Goal: Task Accomplishment & Management: Complete application form

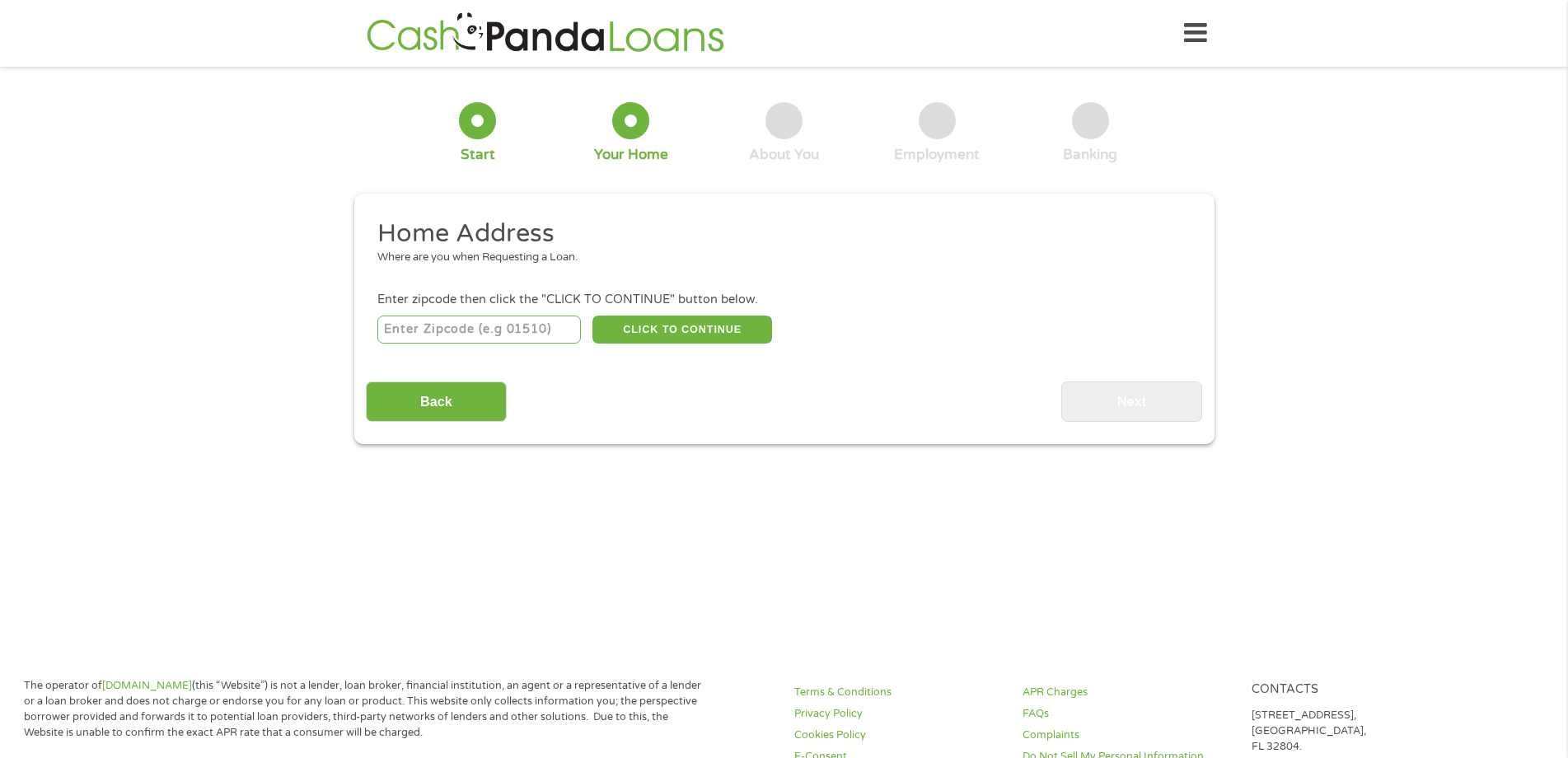
click at [526, 331] on input "number" at bounding box center [479, 330] width 204 height 28
type input "39479"
click at [693, 329] on button "CLICK TO CONTINUE" at bounding box center [683, 330] width 180 height 28
type input "39479"
type input "Seminary"
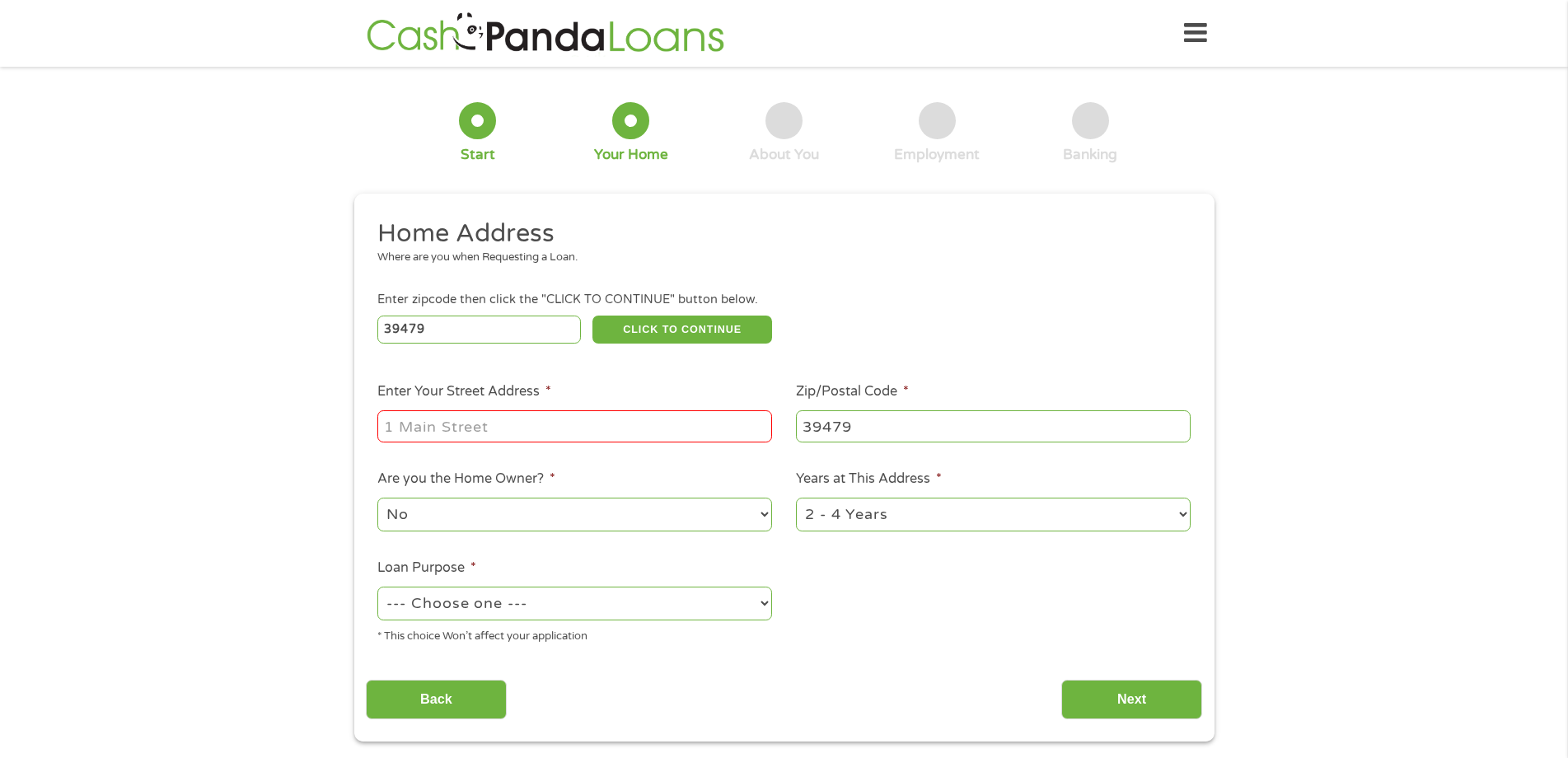
click at [566, 426] on input "Enter Your Street Address *" at bounding box center [574, 425] width 394 height 31
click at [423, 427] on input "[STREET_ADDRESS]" at bounding box center [574, 425] width 394 height 31
type input "[STREET_ADDRESS]"
click at [578, 516] on select "No Yes" at bounding box center [574, 515] width 394 height 34
click at [377, 498] on select "No Yes" at bounding box center [574, 515] width 394 height 34
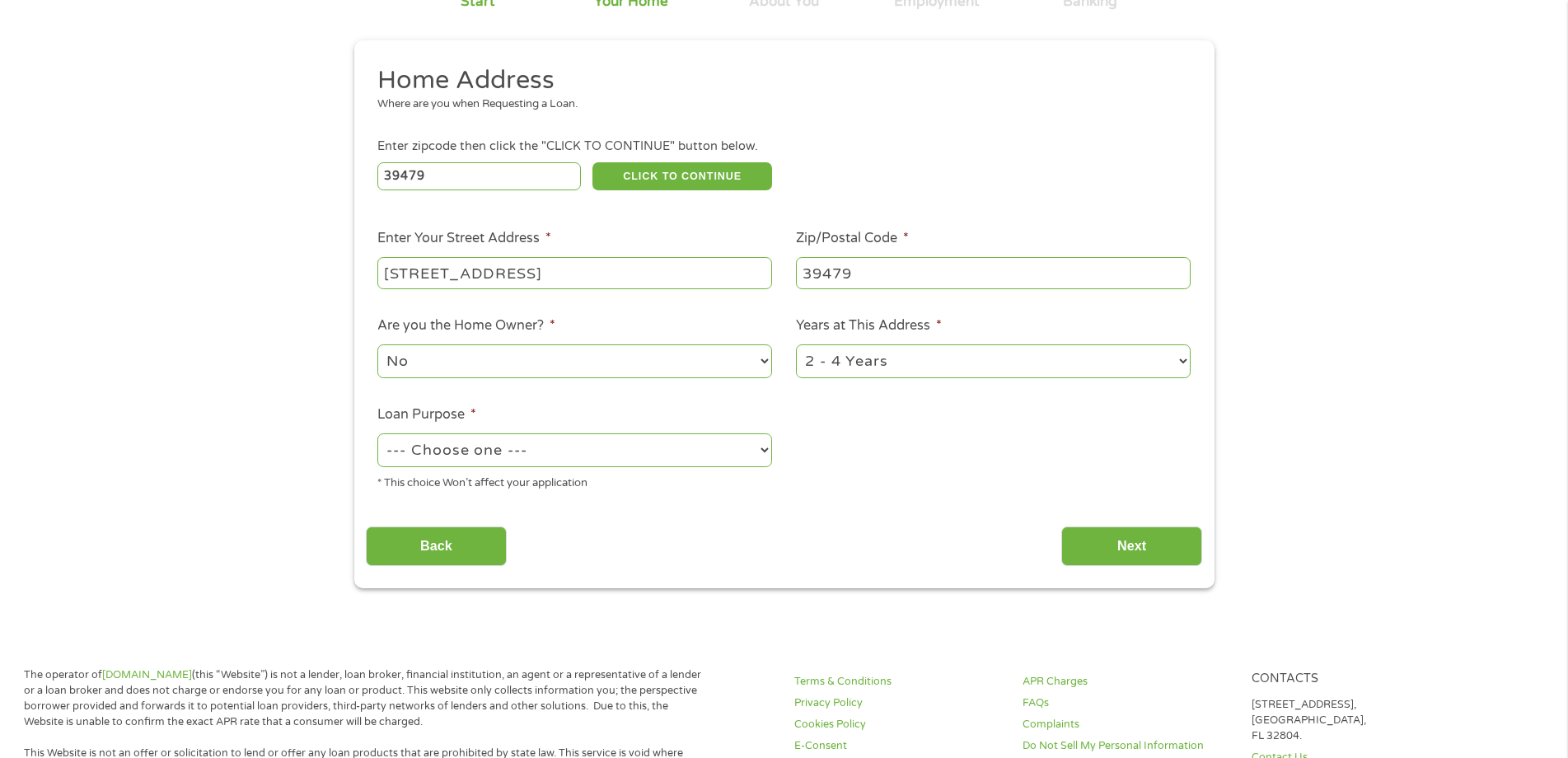
scroll to position [165, 0]
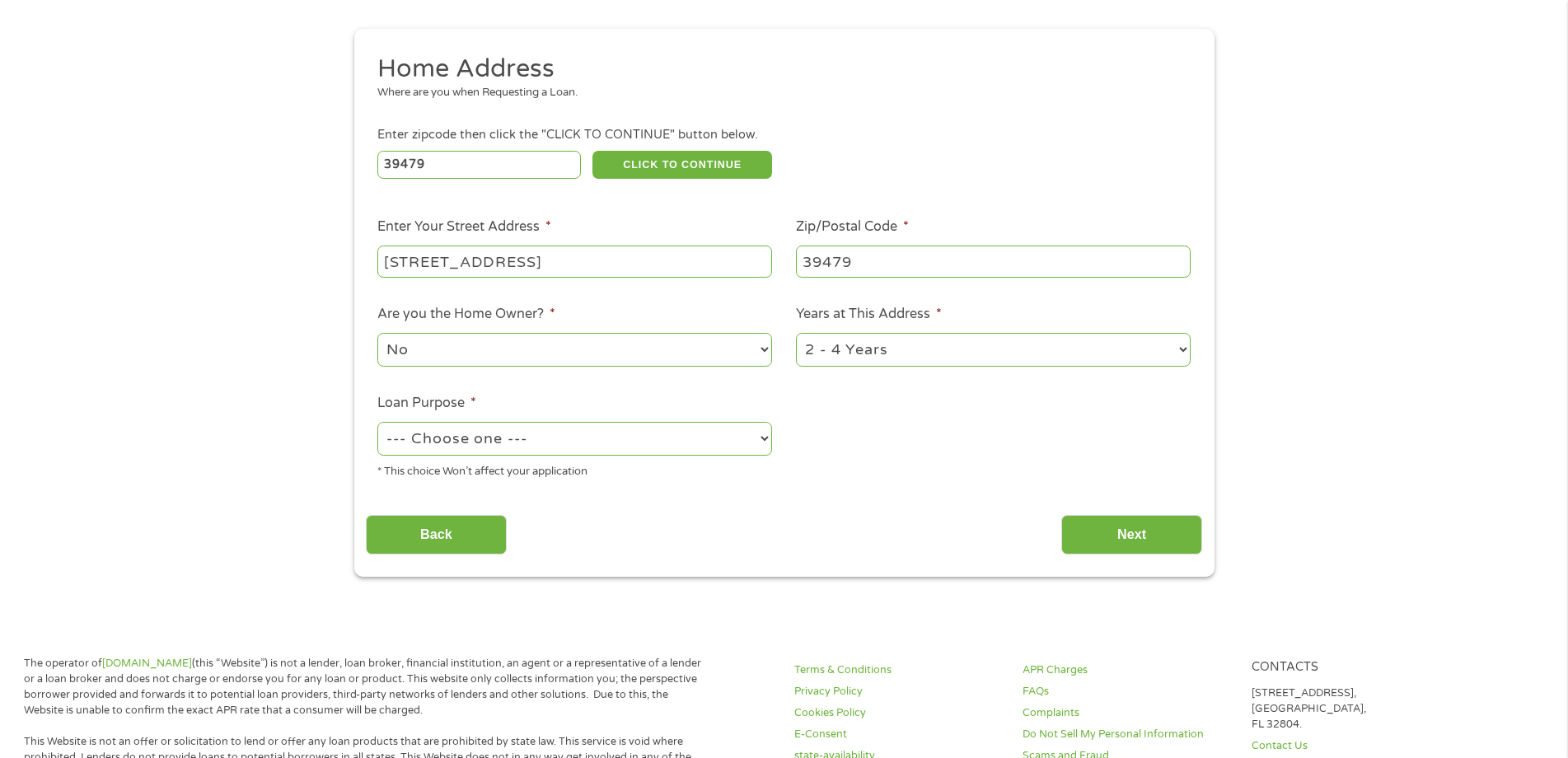
click at [766, 438] on select "--- Choose one --- Pay Bills Debt Consolidation Home Improvement Major Purchase…" at bounding box center [574, 439] width 394 height 34
select select "paybills"
click at [377, 422] on select "--- Choose one --- Pay Bills Debt Consolidation Home Improvement Major Purchase…" at bounding box center [574, 439] width 394 height 34
click at [1145, 536] on input "Next" at bounding box center [1131, 535] width 141 height 40
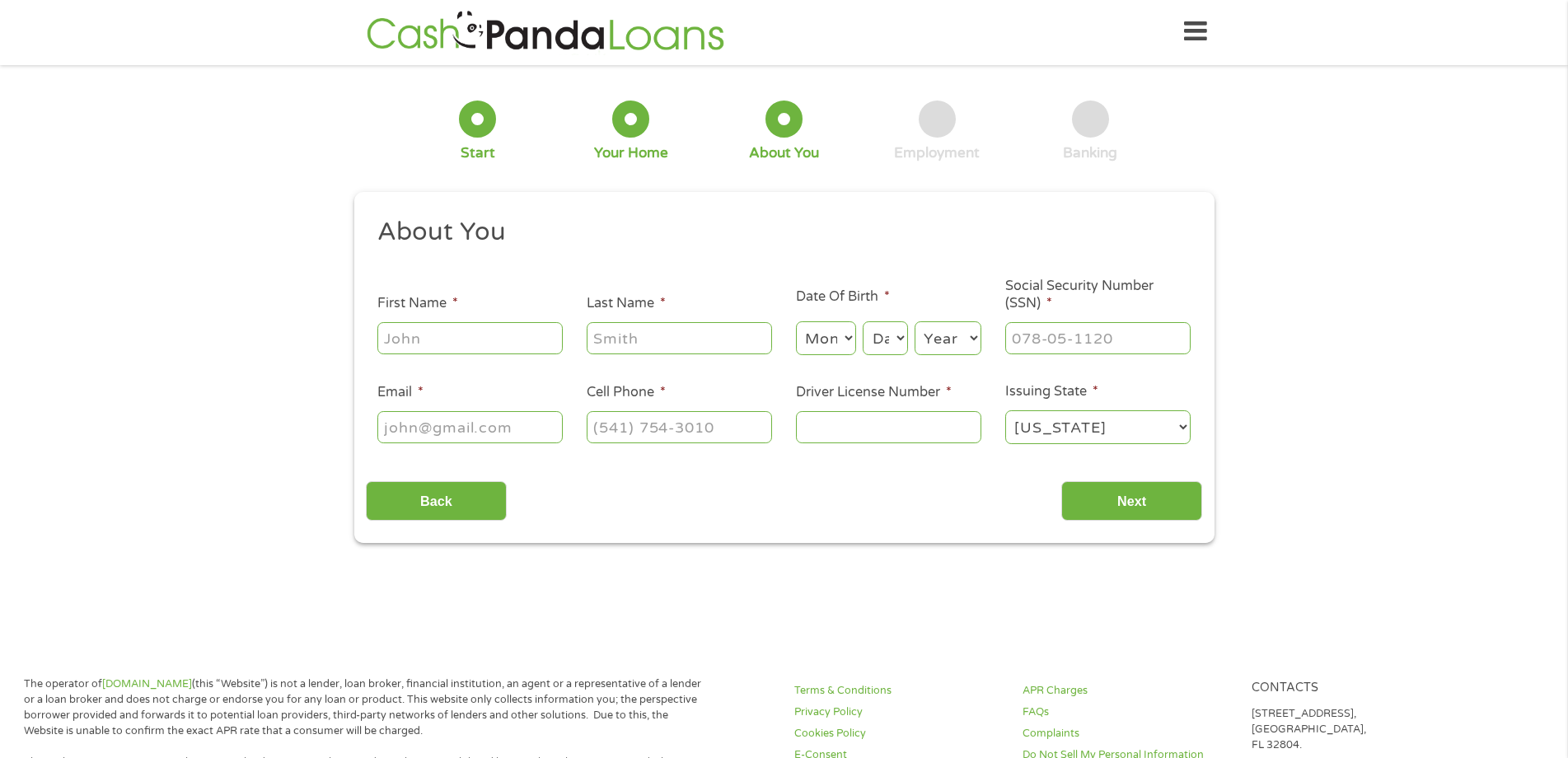
scroll to position [0, 0]
click at [465, 335] on input "First Name *" at bounding box center [470, 339] width 186 height 31
type input "[PERSON_NAME]"
type input "King"
type input "[EMAIL_ADDRESS][DOMAIN_NAME]"
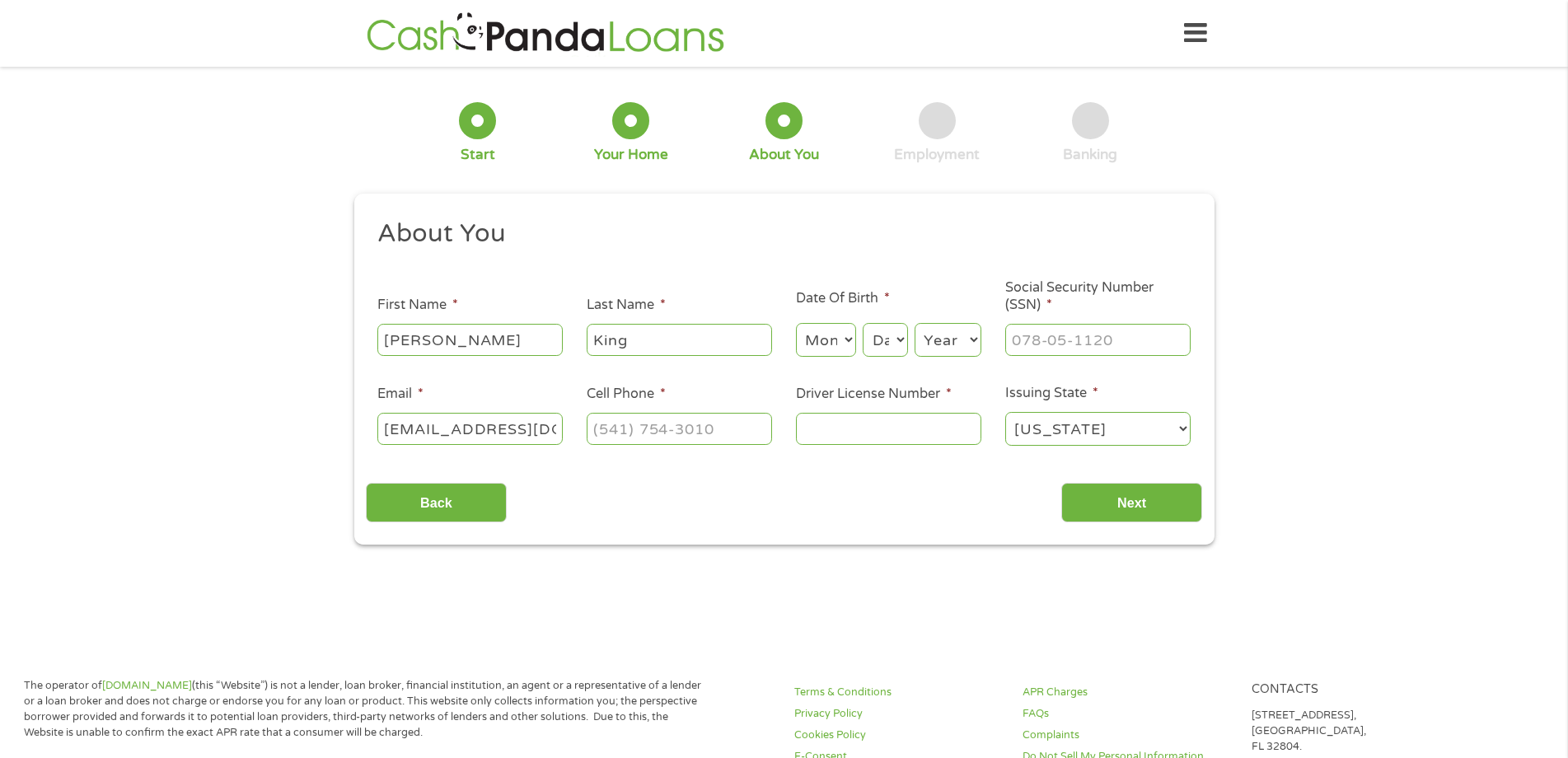
click at [820, 342] on select "Month 1 2 3 4 5 6 7 8 9 10 11 12" at bounding box center [825, 341] width 60 height 34
select select "5"
click at [795, 324] on select "Month 1 2 3 4 5 6 7 8 9 10 11 12" at bounding box center [825, 341] width 60 height 34
click at [904, 346] on select "Day 1 2 3 4 5 6 7 8 9 10 11 12 13 14 15 16 17 18 19 20 21 22 23 24 25 26 27 28 …" at bounding box center [884, 341] width 45 height 34
select select "1"
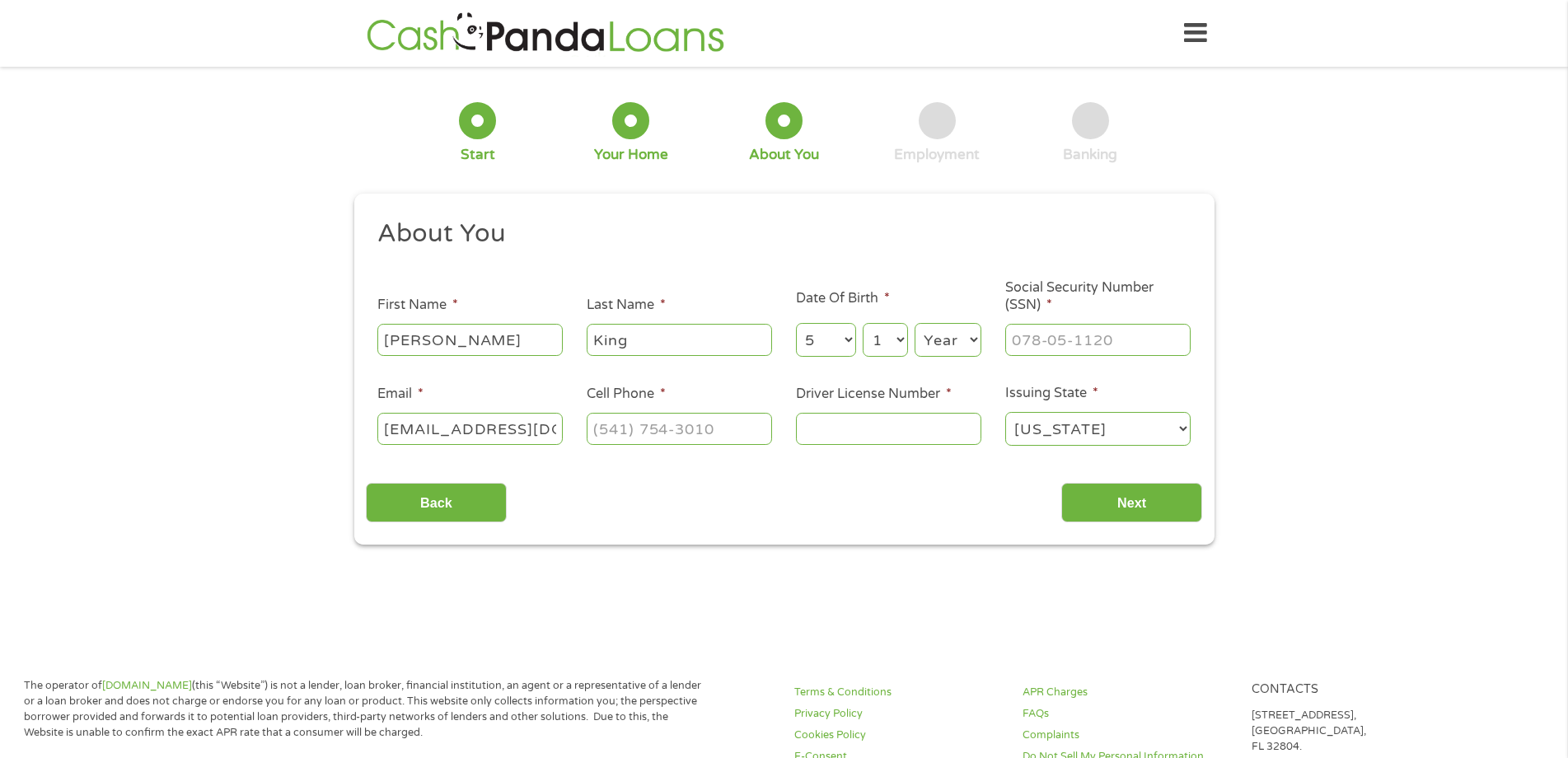
click at [862, 324] on select "Day 1 2 3 4 5 6 7 8 9 10 11 12 13 14 15 16 17 18 19 20 21 22 23 24 25 26 27 28 …" at bounding box center [884, 341] width 45 height 34
click at [946, 338] on select "Year [DATE] 2006 2005 2004 2003 2002 2001 2000 1999 1998 1997 1996 1995 1994 19…" at bounding box center [947, 341] width 67 height 34
select select "1977"
click at [1021, 338] on input "___-__-____" at bounding box center [1098, 339] width 186 height 31
type input "425-39-0571"
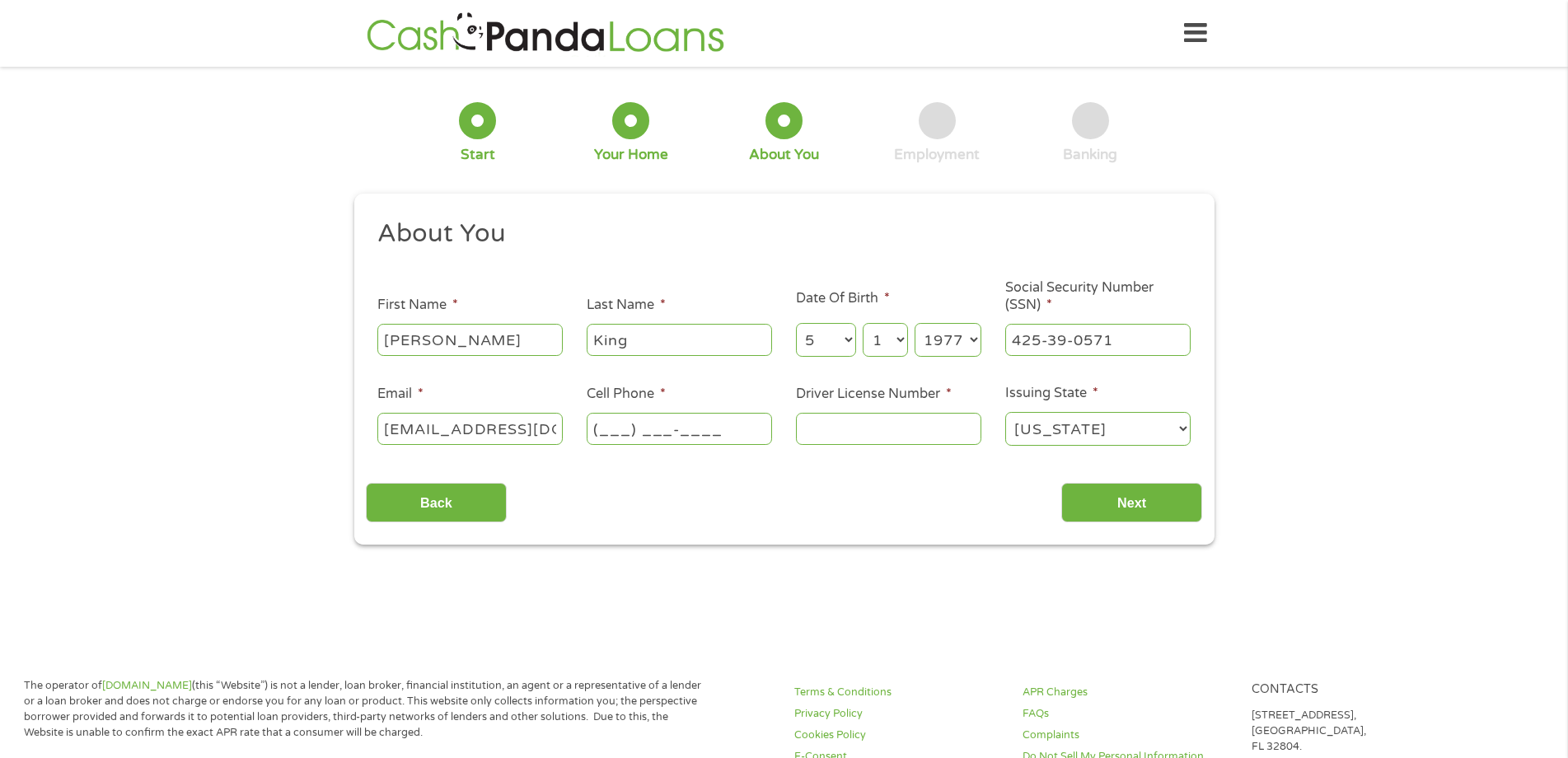
click at [687, 426] on input "(___) ___-____" at bounding box center [680, 428] width 186 height 31
type input "[PHONE_NUMBER]"
click at [838, 424] on input "Driver License Number *" at bounding box center [888, 428] width 186 height 31
type input "800558272"
click at [1143, 515] on input "Next" at bounding box center [1131, 503] width 141 height 40
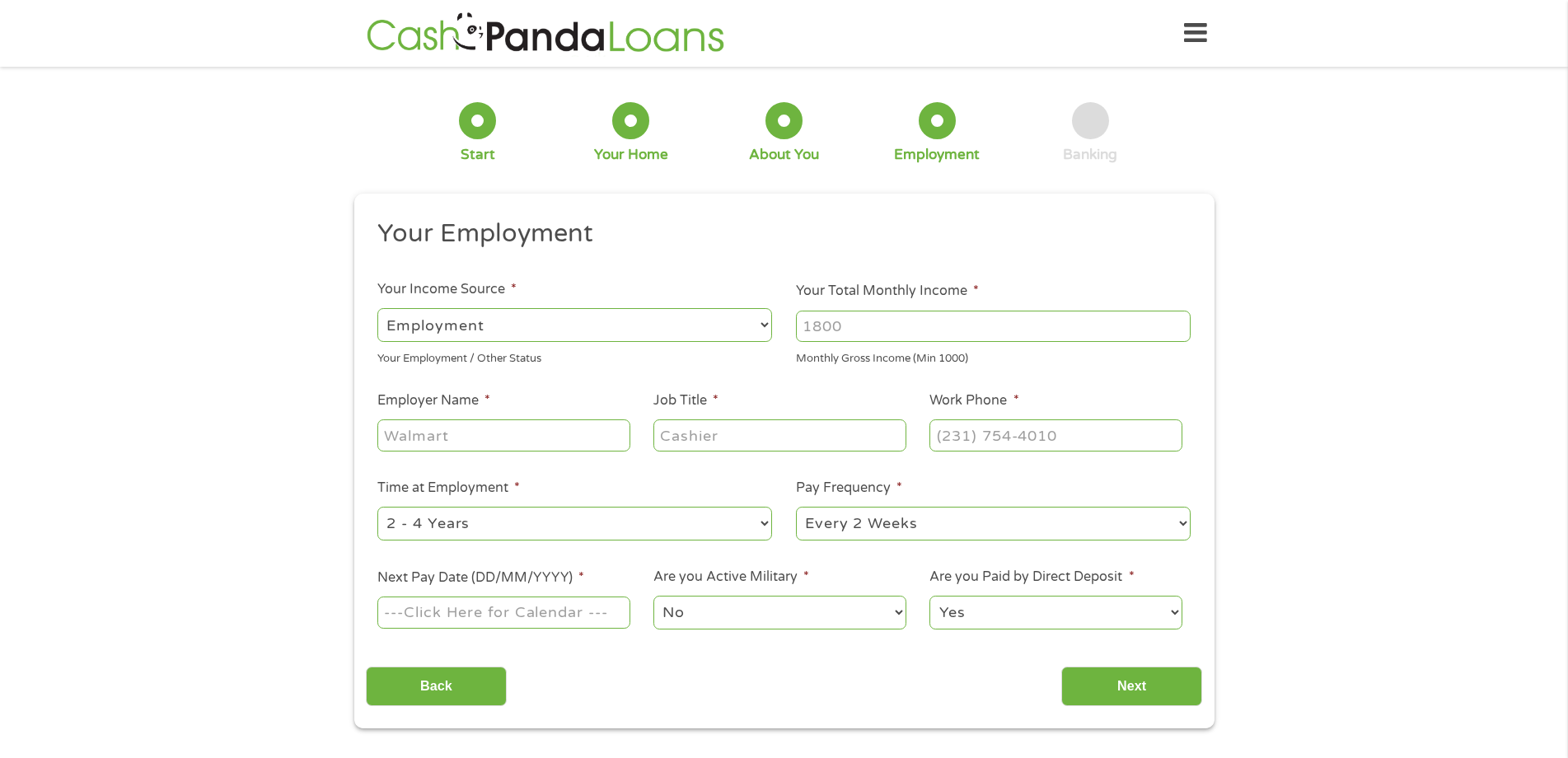
scroll to position [7, 7]
click at [750, 336] on select "--- Choose one --- Employment [DEMOGRAPHIC_DATA] Benefits" at bounding box center [574, 326] width 394 height 34
select select "benefits"
click at [377, 309] on select "--- Choose one --- Employment [DEMOGRAPHIC_DATA] Benefits" at bounding box center [574, 326] width 394 height 34
type input "Other"
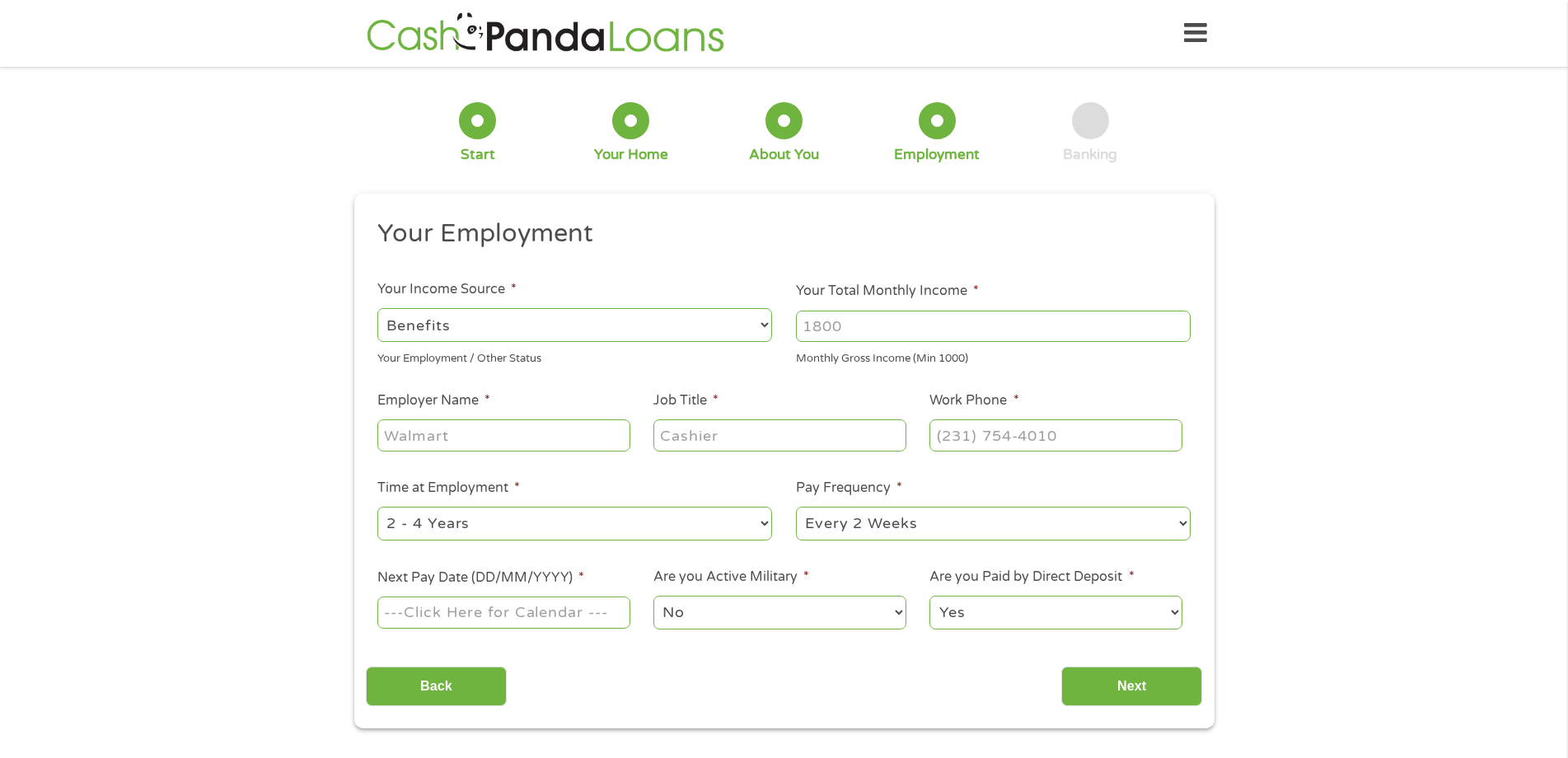
type input "[PHONE_NUMBER]"
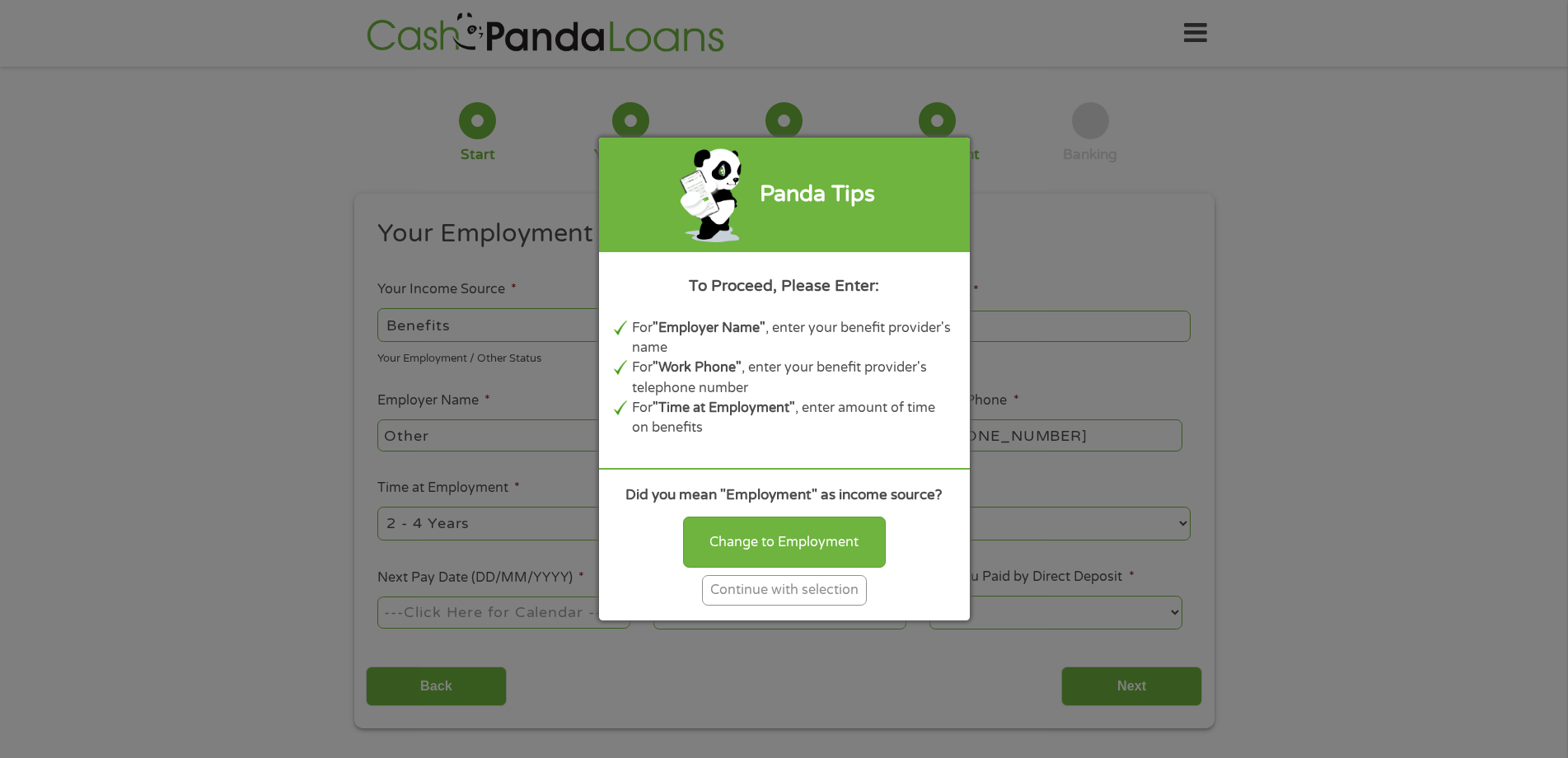
click at [772, 599] on div "Continue with selection" at bounding box center [784, 590] width 165 height 31
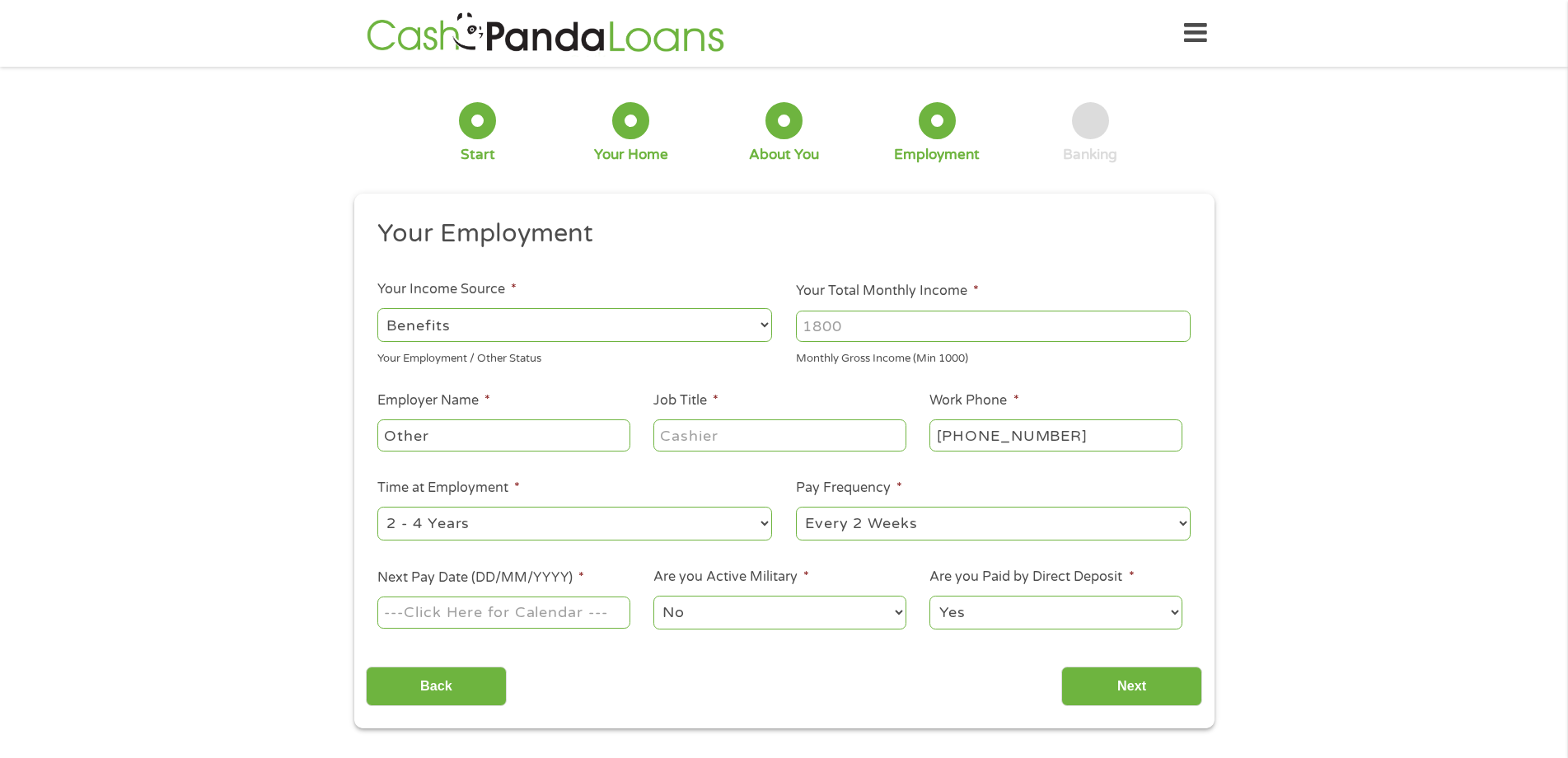
click at [860, 326] on input "Your Total Monthly Income *" at bounding box center [992, 326] width 394 height 31
type input "967"
click at [565, 441] on input "Other" at bounding box center [503, 434] width 253 height 31
type input "O"
type input "ssi"
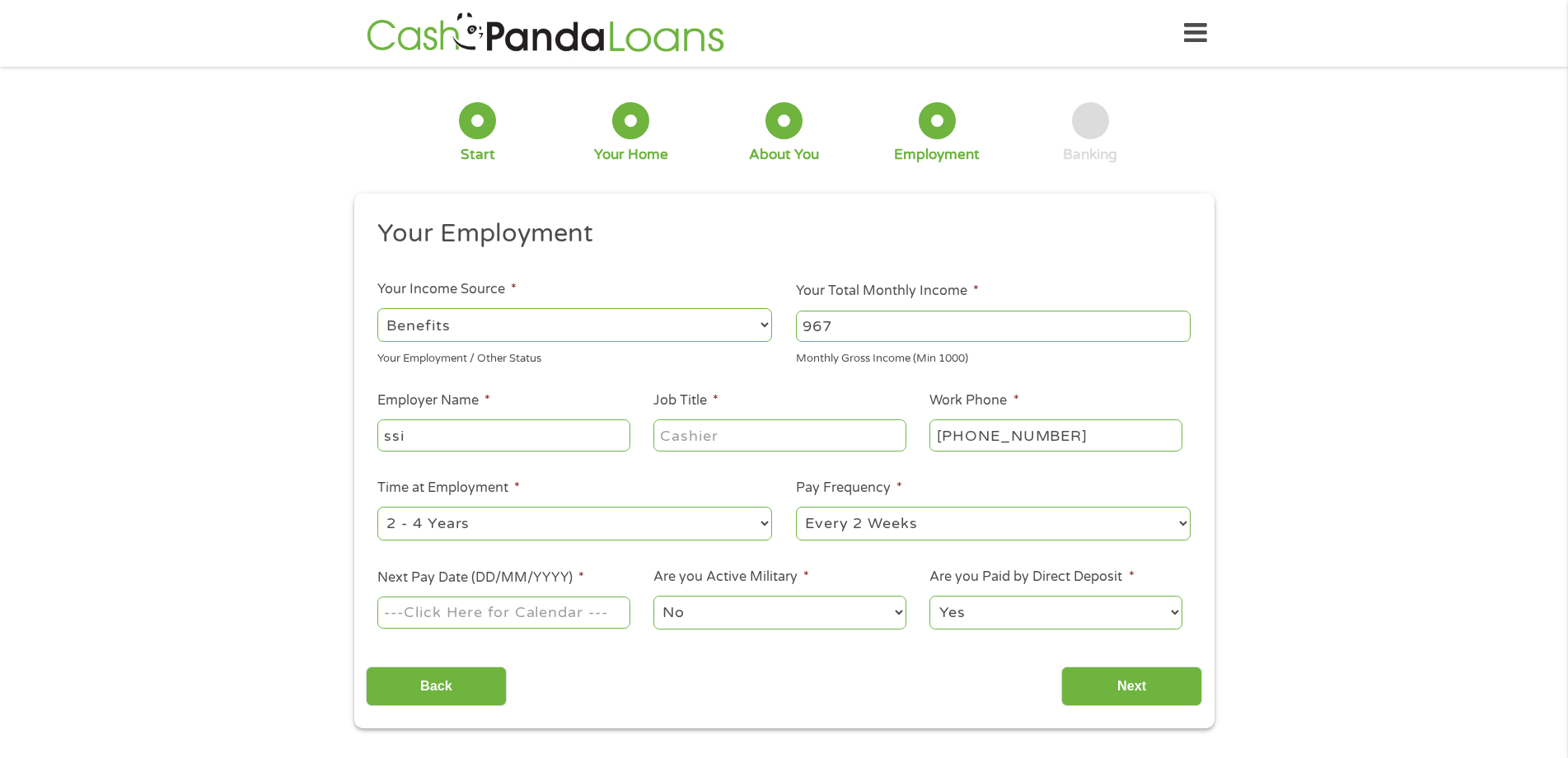
click at [753, 441] on input "Job Title *" at bounding box center [780, 434] width 253 height 31
type input "disable"
click at [768, 530] on select "--- Choose one --- 1 Year or less 1 - 2 Years 2 - 4 Years Over 4 Years" at bounding box center [574, 524] width 394 height 34
click at [1177, 522] on select "--- Choose one --- Every 2 Weeks Every Week Monthly Semi-Monthly" at bounding box center [992, 524] width 394 height 34
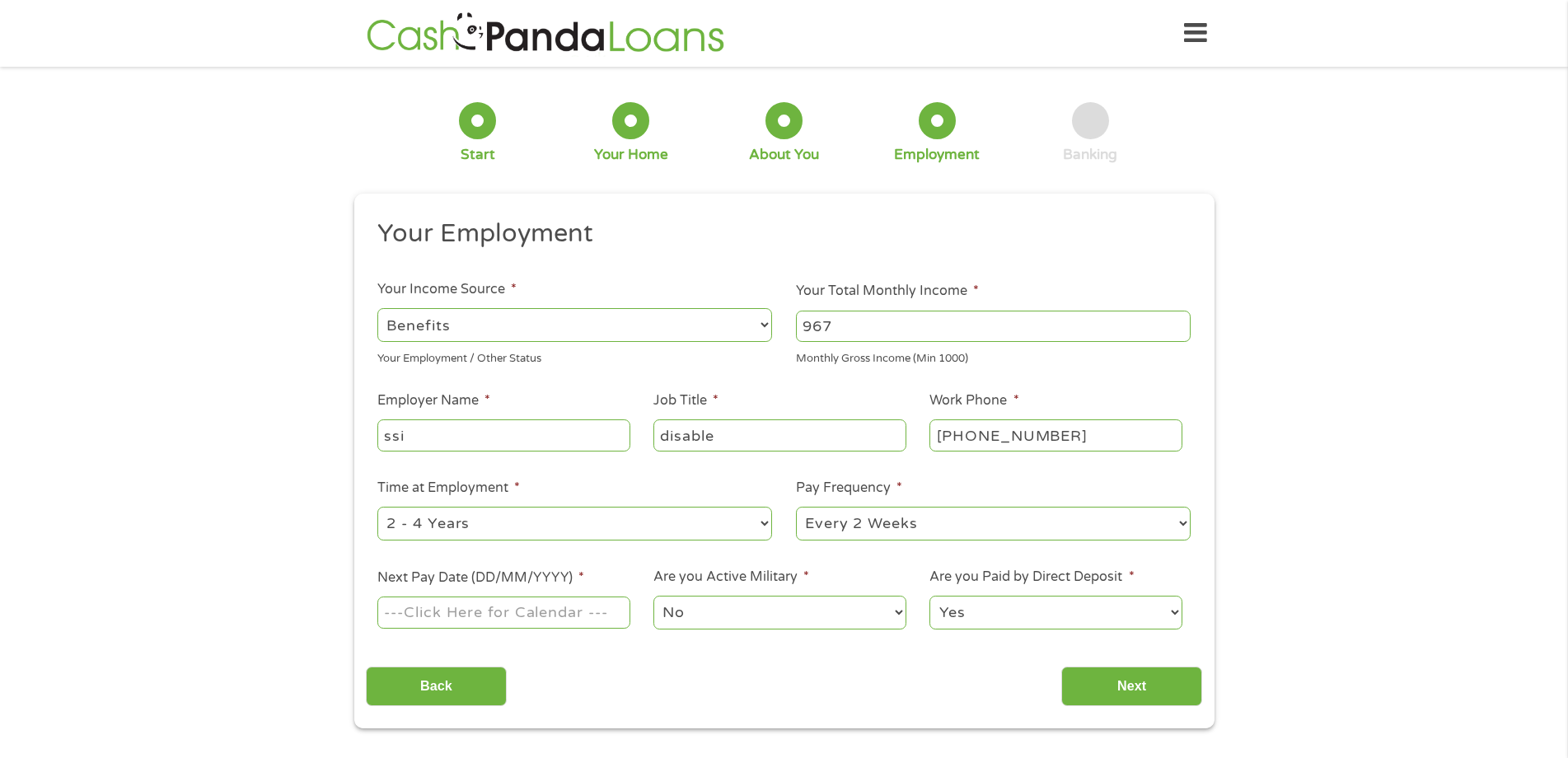
select select "monthly"
click at [795, 507] on select "--- Choose one --- Every 2 Weeks Every Week Monthly Semi-Monthly" at bounding box center [992, 524] width 394 height 34
click at [566, 615] on input "Next Pay Date (DD/MM/YYYY) *" at bounding box center [503, 612] width 253 height 31
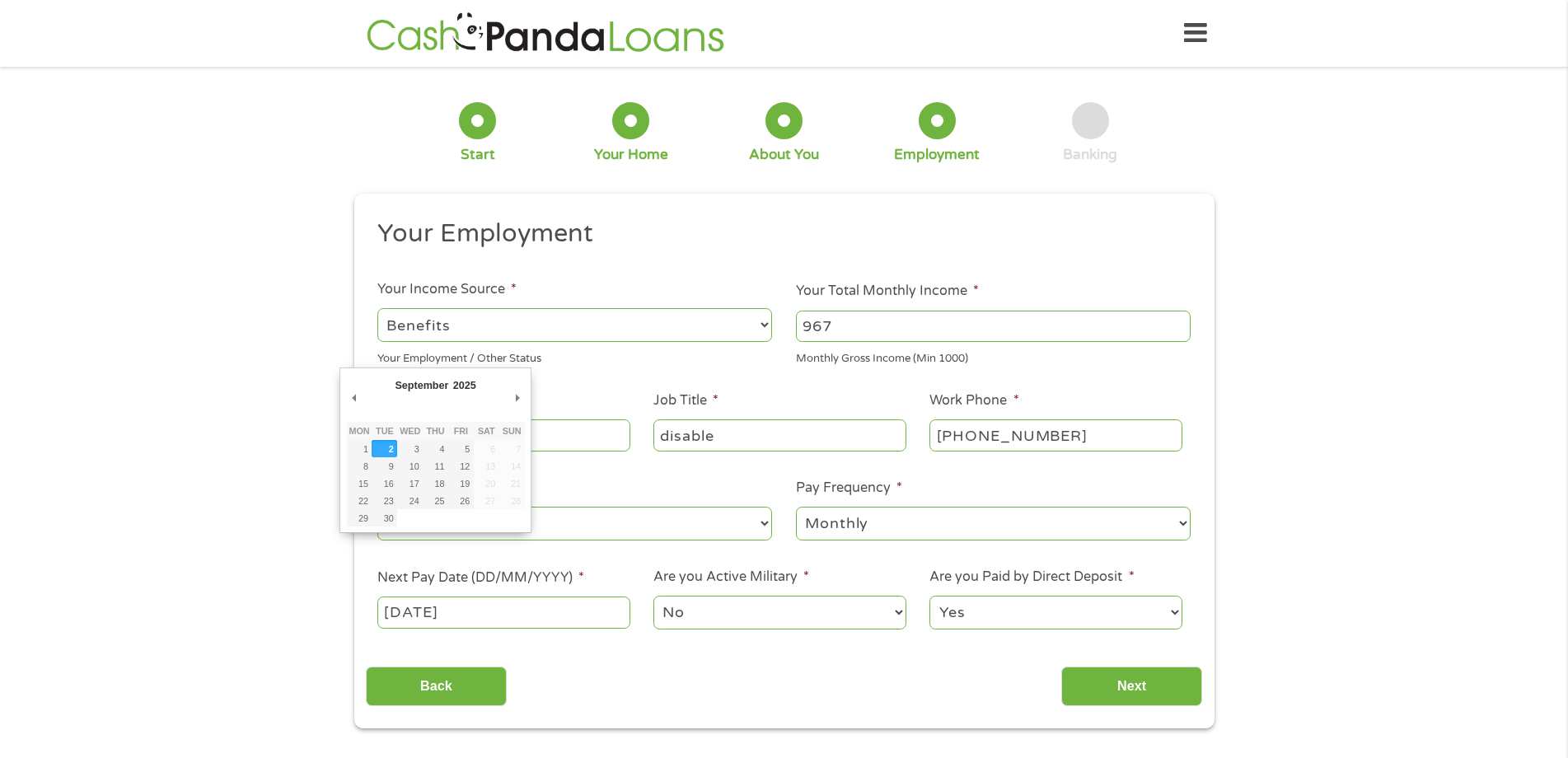
click at [611, 615] on input "[DATE]" at bounding box center [503, 612] width 253 height 31
type input "[DATE]"
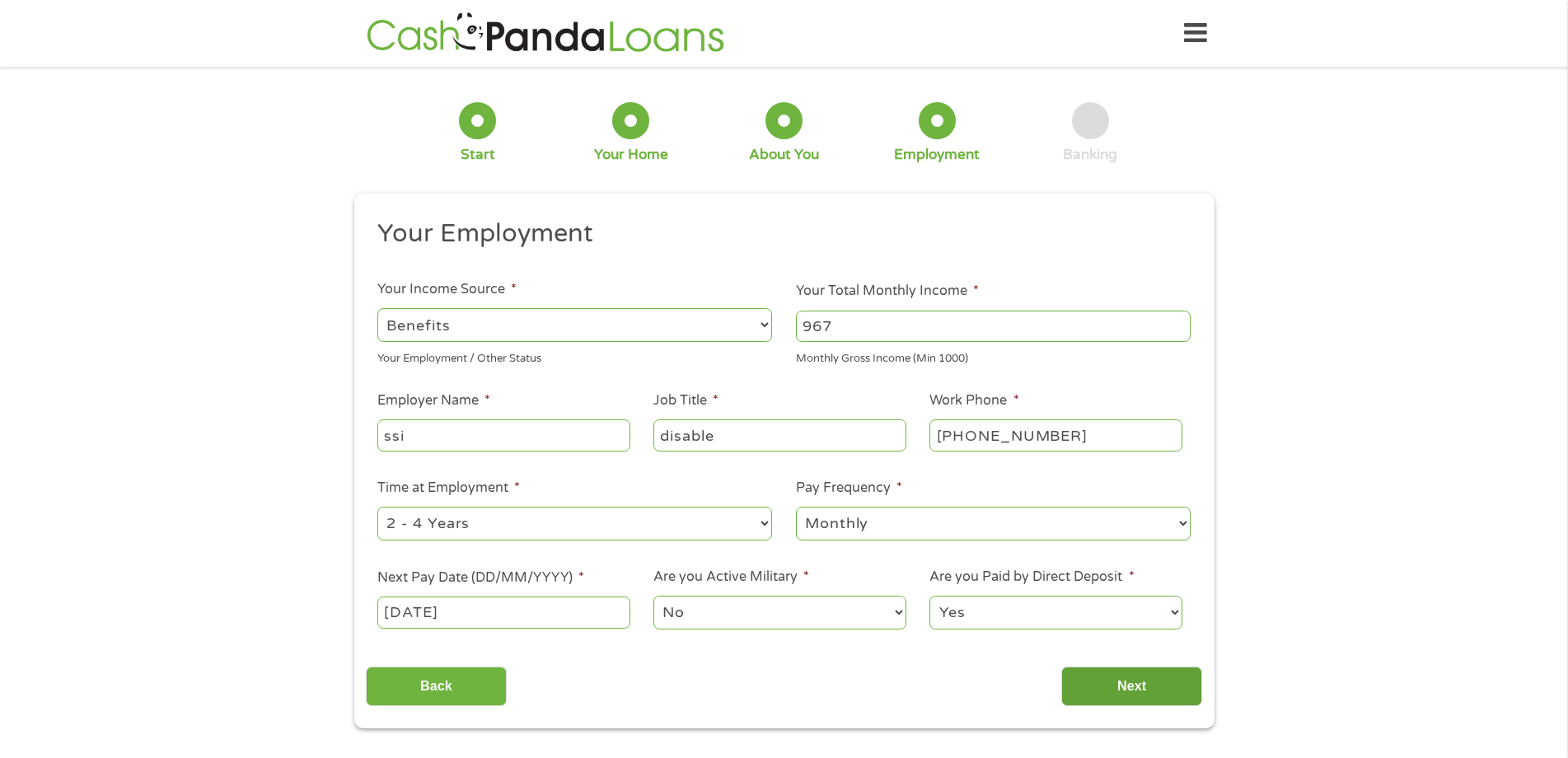
click at [1137, 683] on input "Next" at bounding box center [1131, 687] width 141 height 40
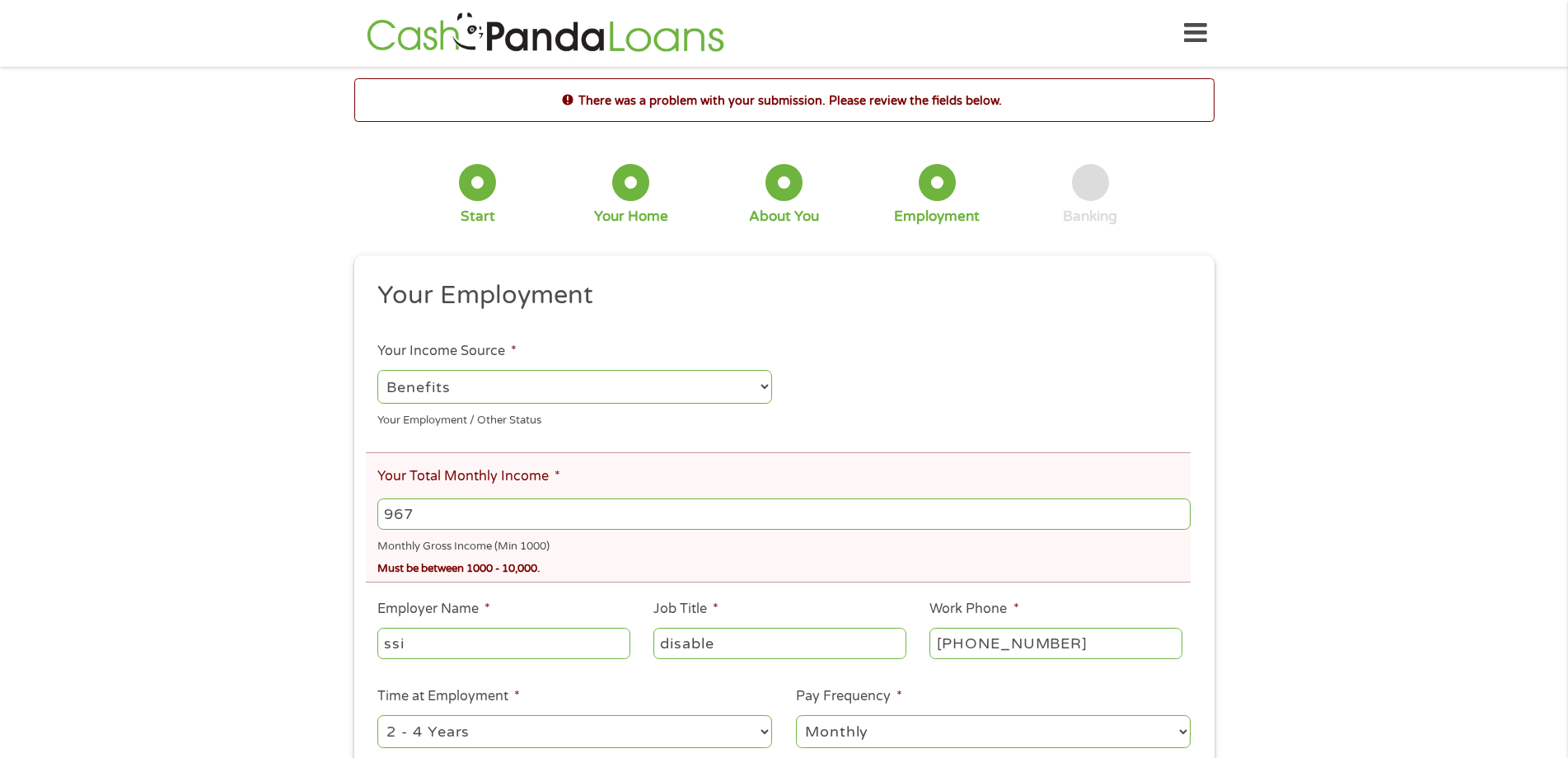
click at [498, 503] on input "967" at bounding box center [784, 513] width 812 height 31
type input "9"
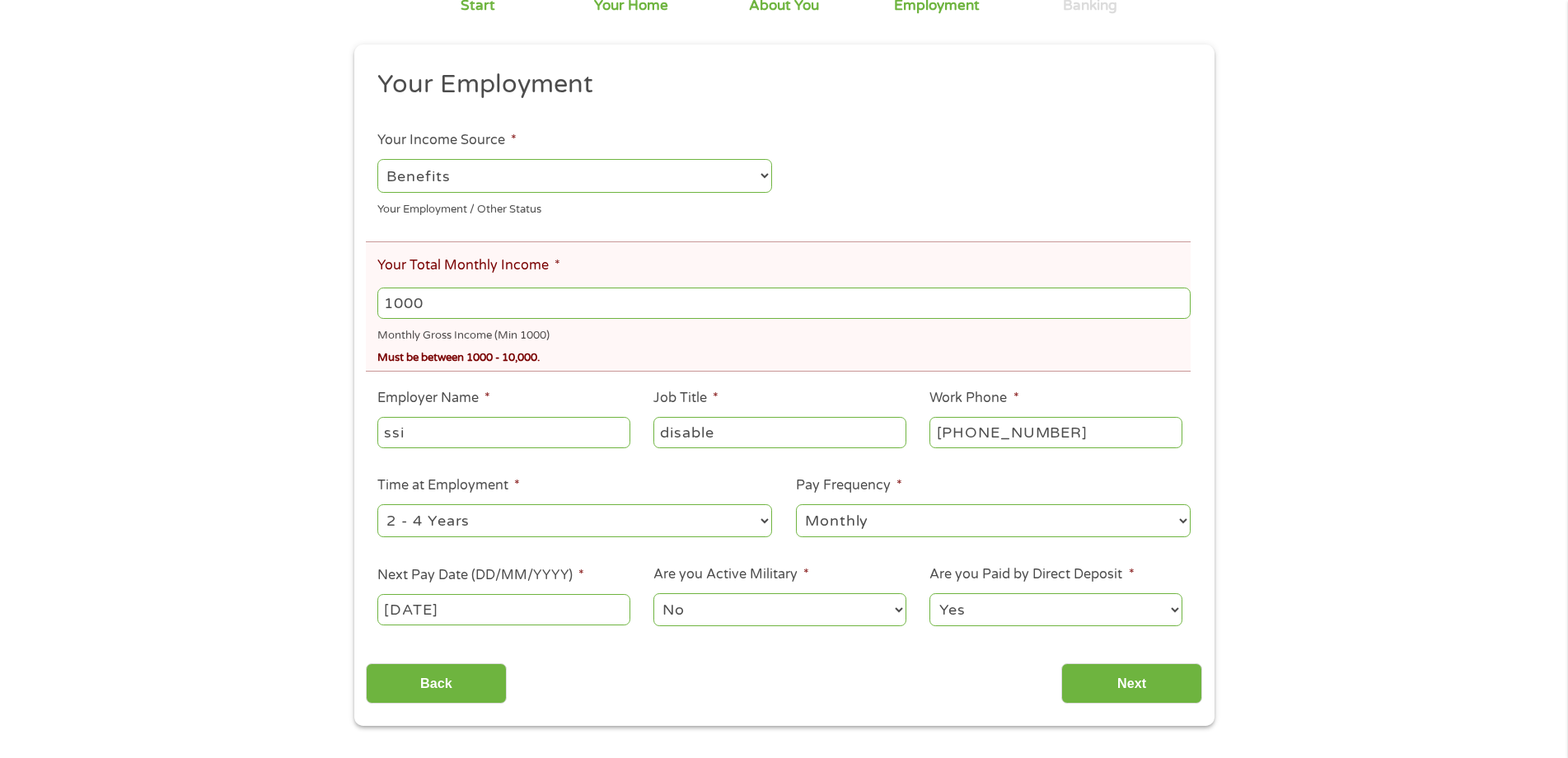
scroll to position [248, 0]
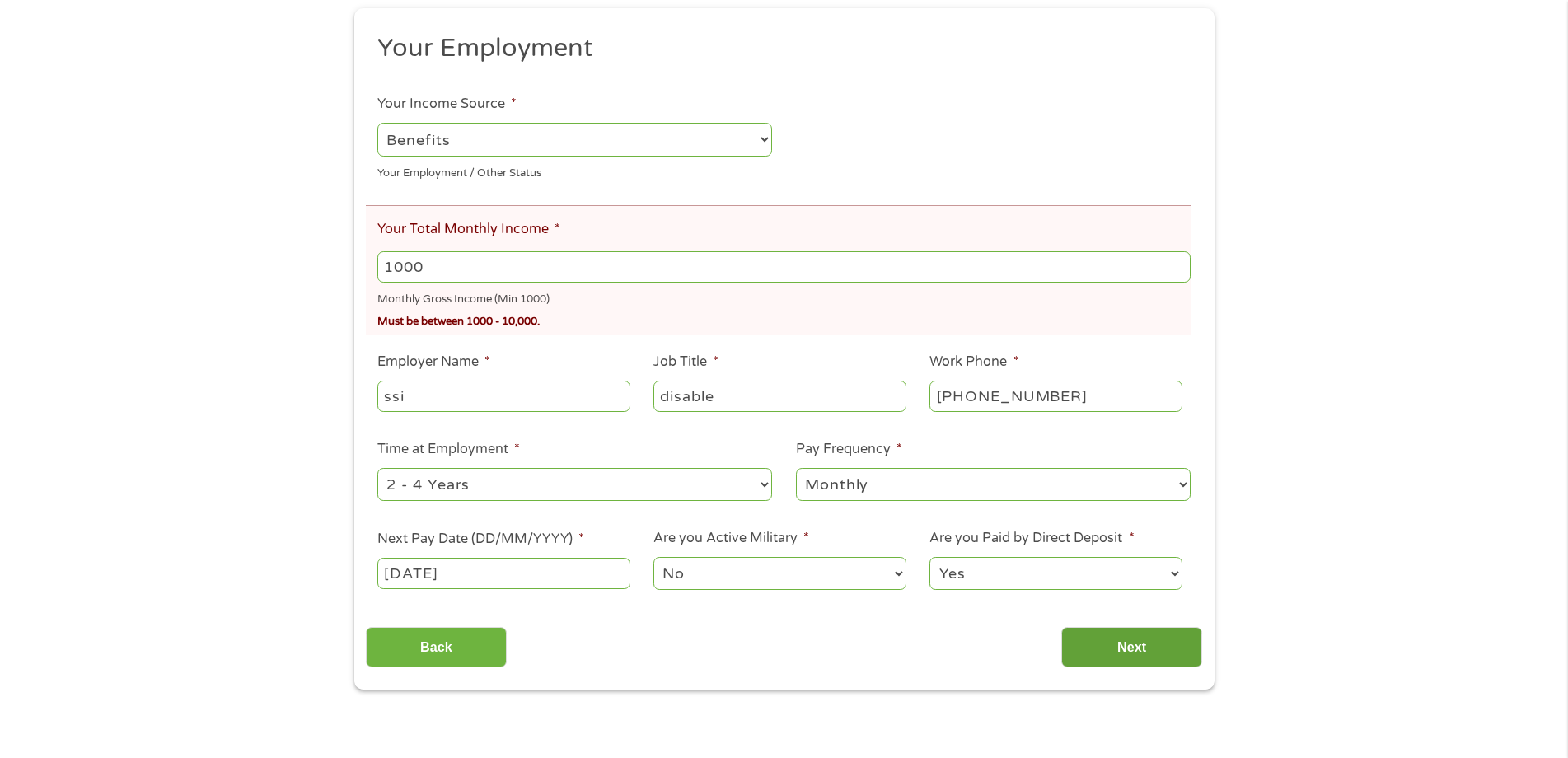
type input "1000"
click at [1173, 661] on input "Next" at bounding box center [1131, 647] width 141 height 40
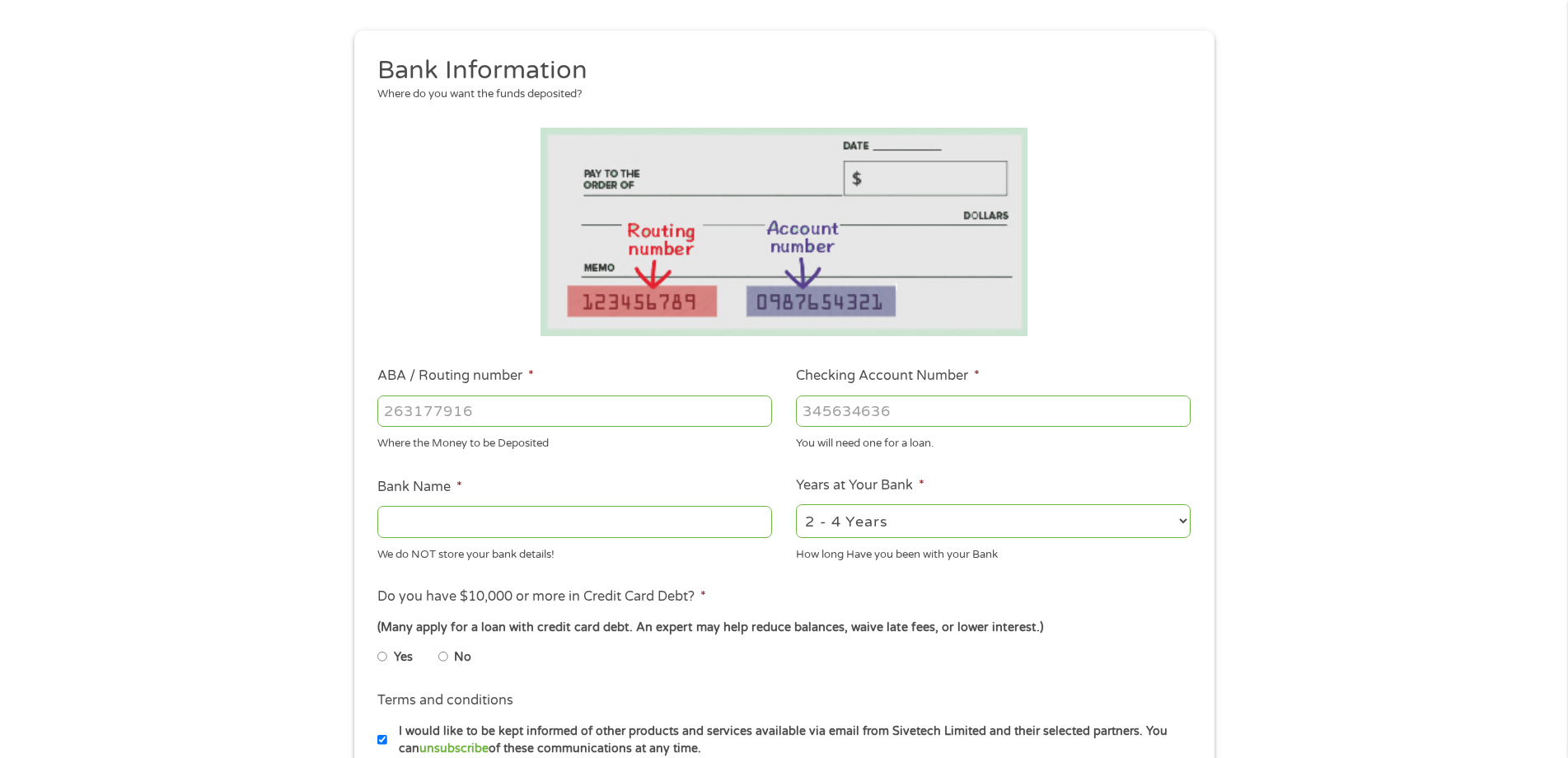
scroll to position [165, 0]
click at [492, 407] on input "ABA / Routing number *" at bounding box center [574, 409] width 394 height 31
click at [1186, 523] on select "2 - 4 Years 6 - 12 Months 1 - 2 Years Over 4 Years" at bounding box center [992, 520] width 394 height 34
select select "24months"
click at [795, 503] on select "2 - 4 Years 6 - 12 Months 1 - 2 Years Over 4 Years" at bounding box center [992, 520] width 394 height 34
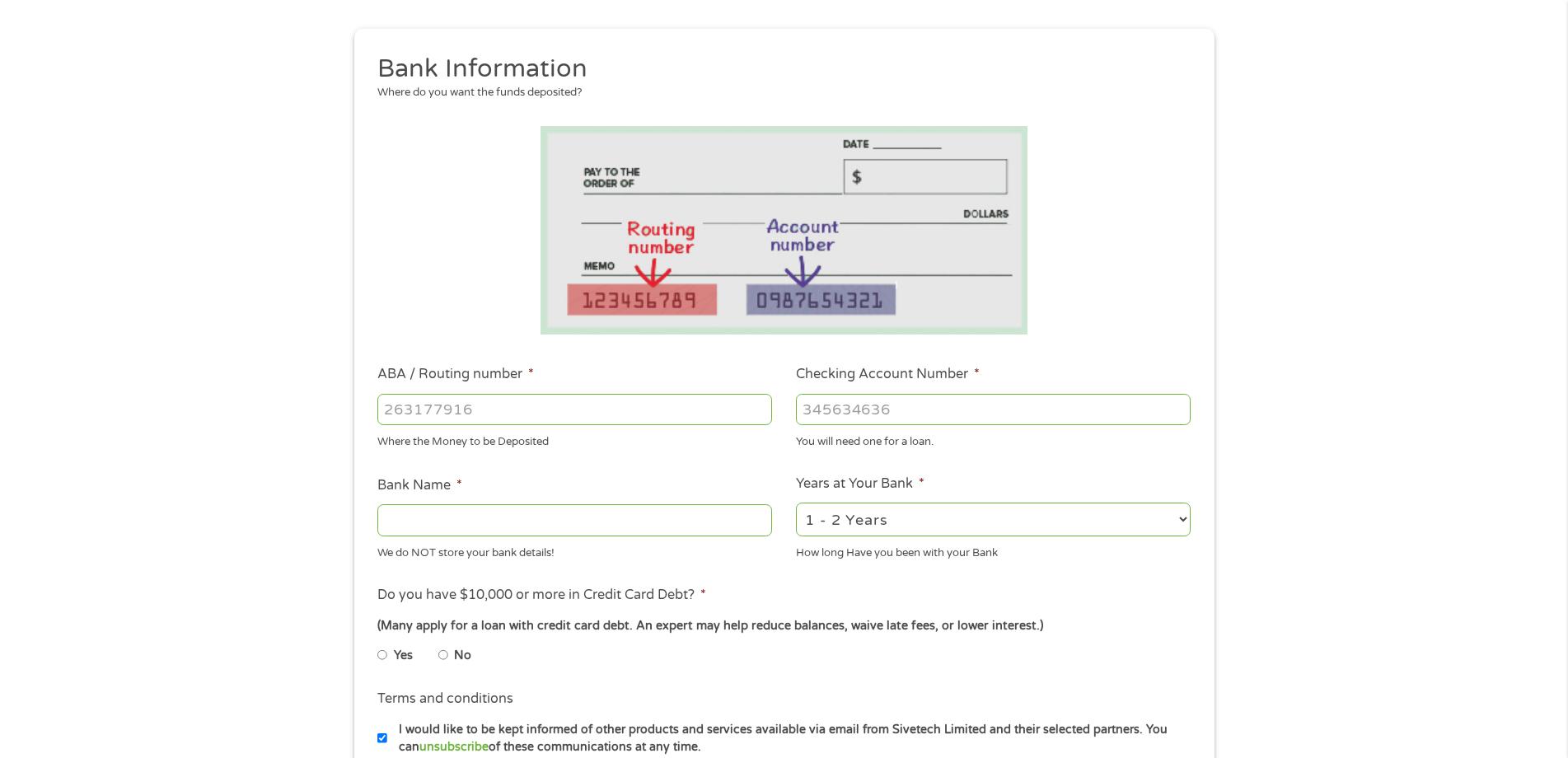
click at [593, 418] on input "ABA / Routing number *" at bounding box center [574, 409] width 394 height 31
click at [498, 518] on input "Bank Name *" at bounding box center [574, 519] width 394 height 31
type input "H"
type input "Chime"
click at [510, 414] on input "ABA / Routing number *" at bounding box center [574, 409] width 394 height 31
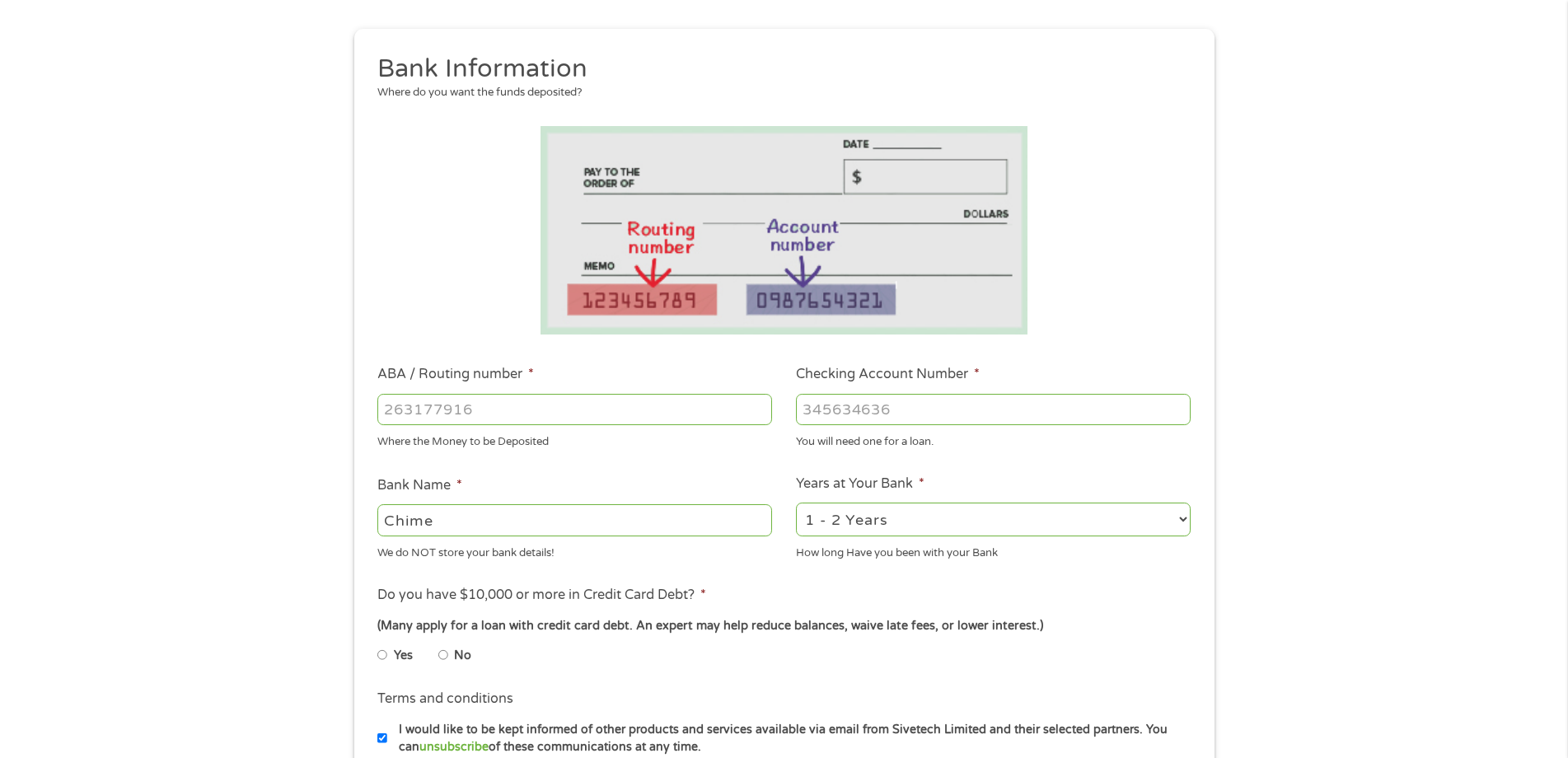
click at [510, 413] on input "ABA / Routing number *" at bounding box center [574, 409] width 394 height 31
type input "031101279"
type input "THE BANCORP BANK"
type input "031101279"
click at [898, 413] on input "Checking Account Number *" at bounding box center [992, 409] width 394 height 31
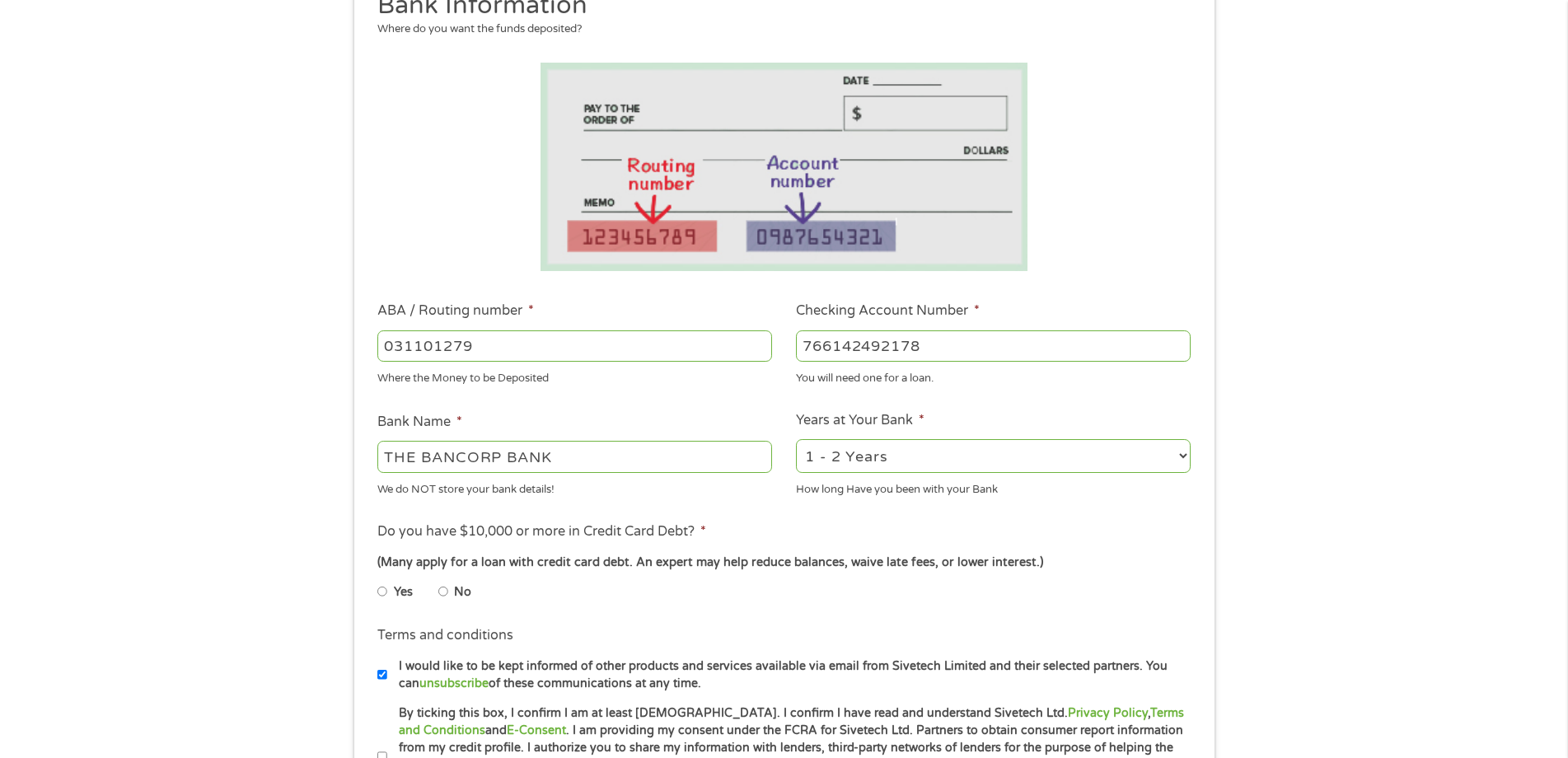
scroll to position [330, 0]
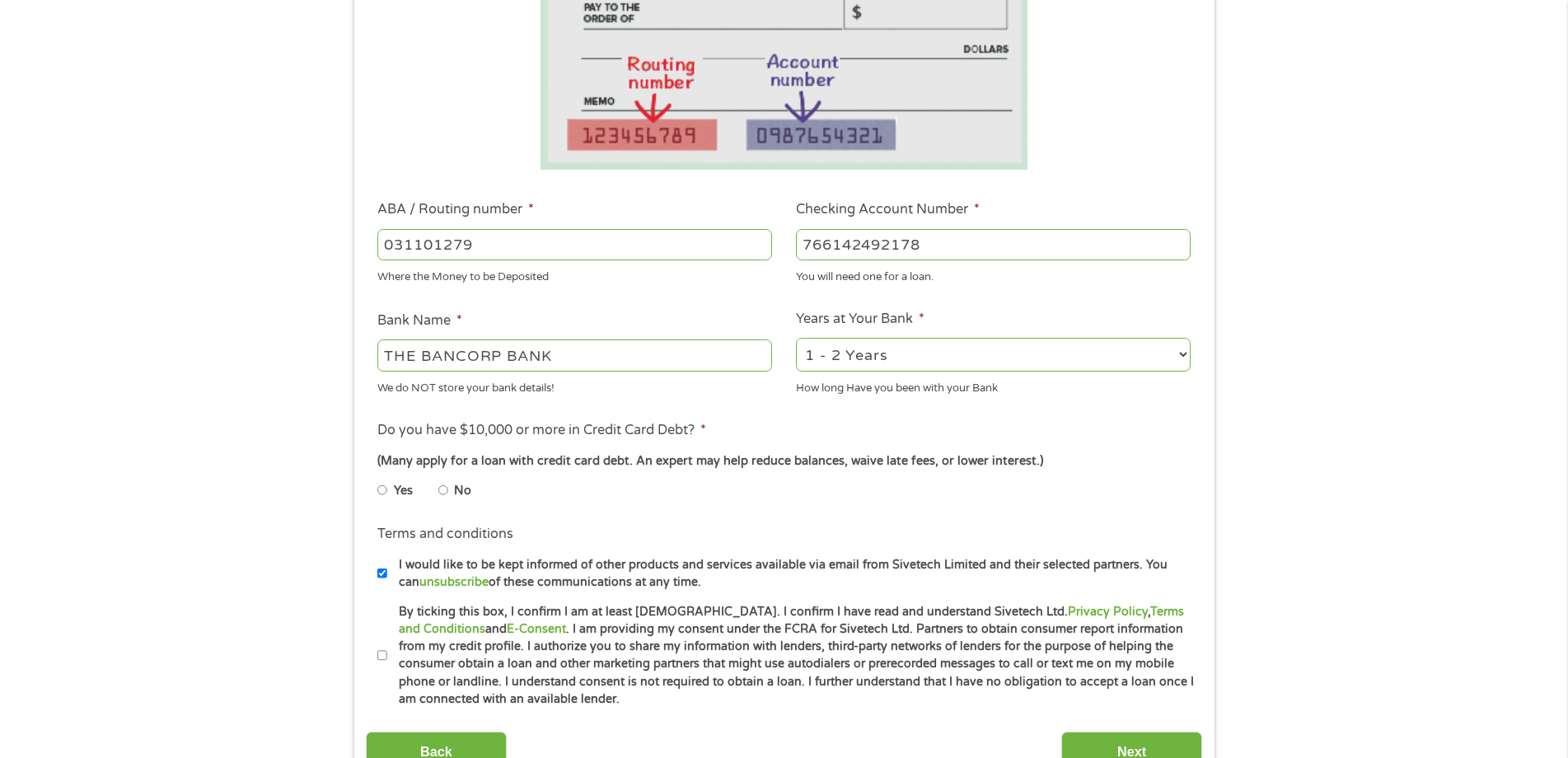
type input "766142492178"
click at [441, 491] on input "No" at bounding box center [443, 490] width 10 height 26
radio input "true"
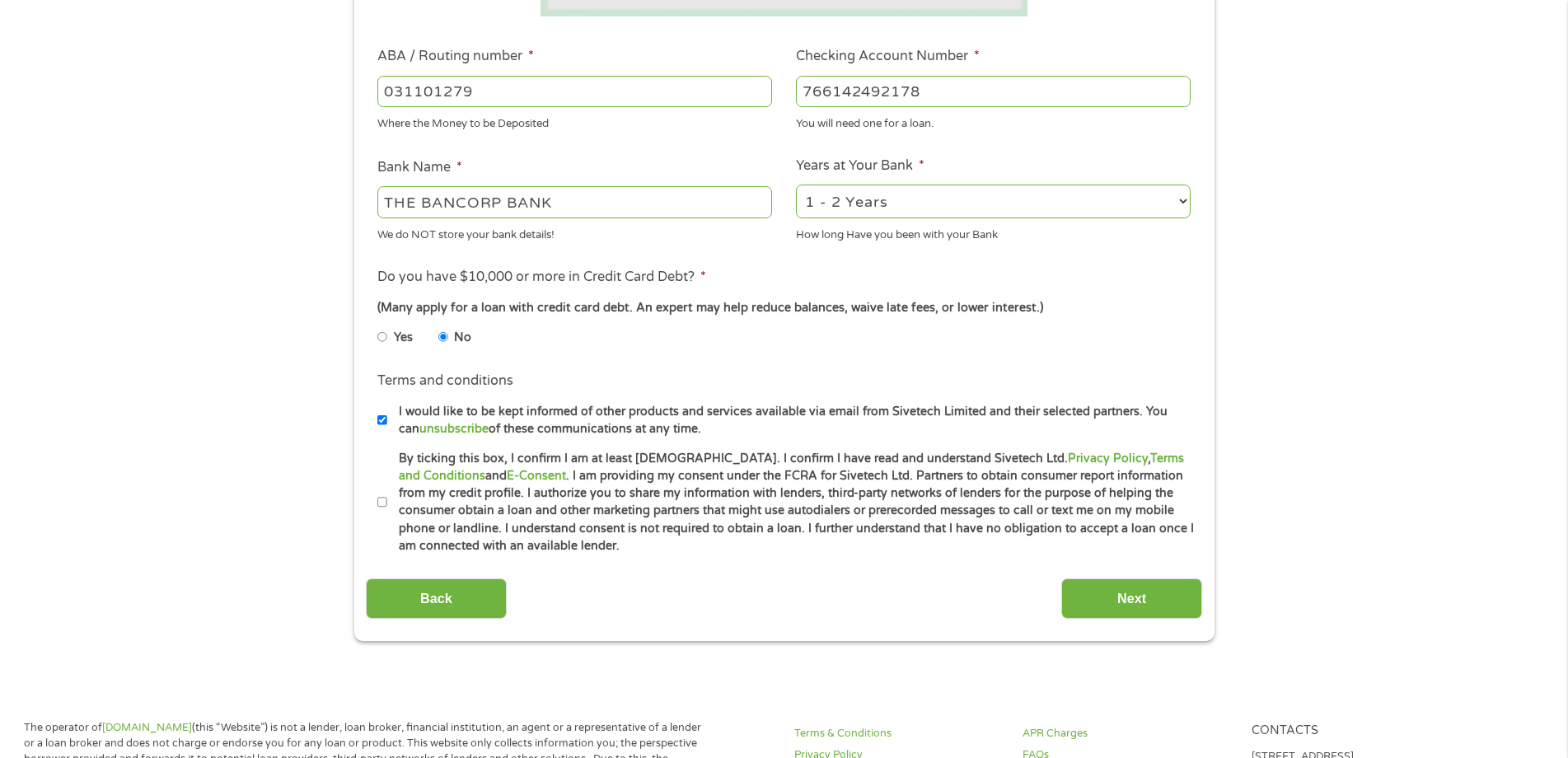
scroll to position [494, 0]
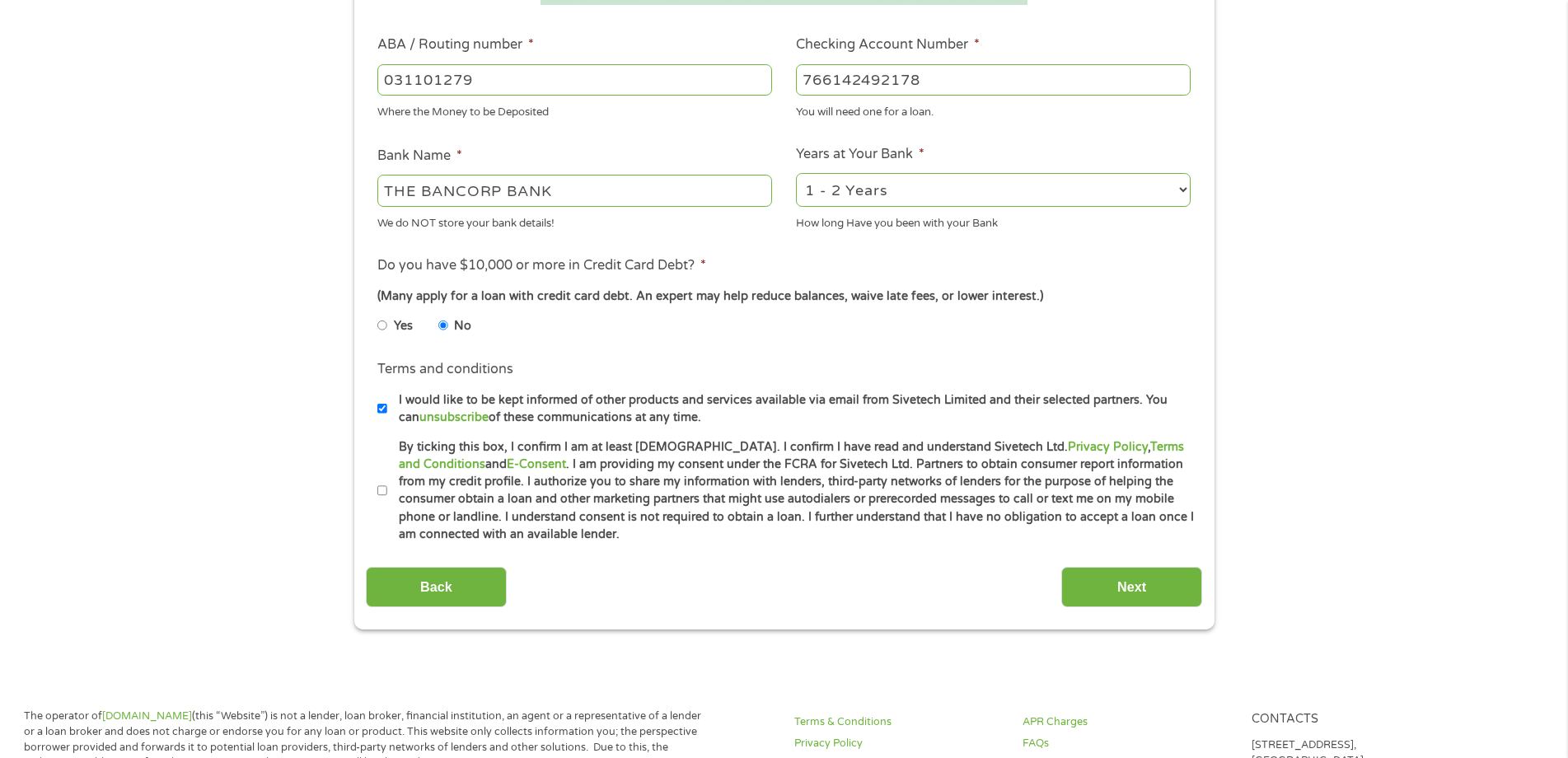
click at [380, 492] on input "By ticking this box, I confirm I am at least [DEMOGRAPHIC_DATA]. I confirm I ha…" at bounding box center [382, 491] width 10 height 26
checkbox input "true"
click at [1138, 600] on input "Next" at bounding box center [1131, 587] width 141 height 40
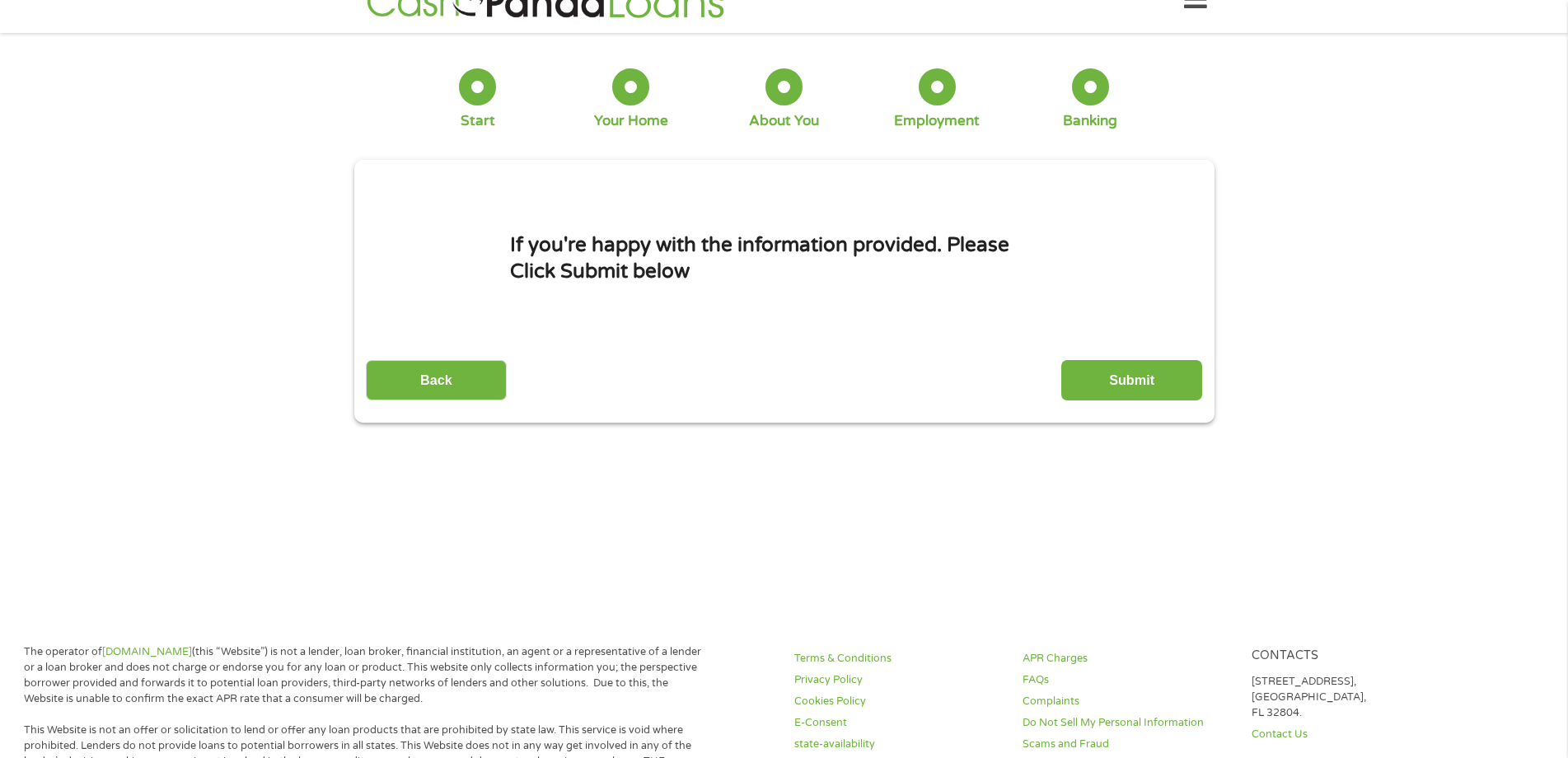
scroll to position [0, 0]
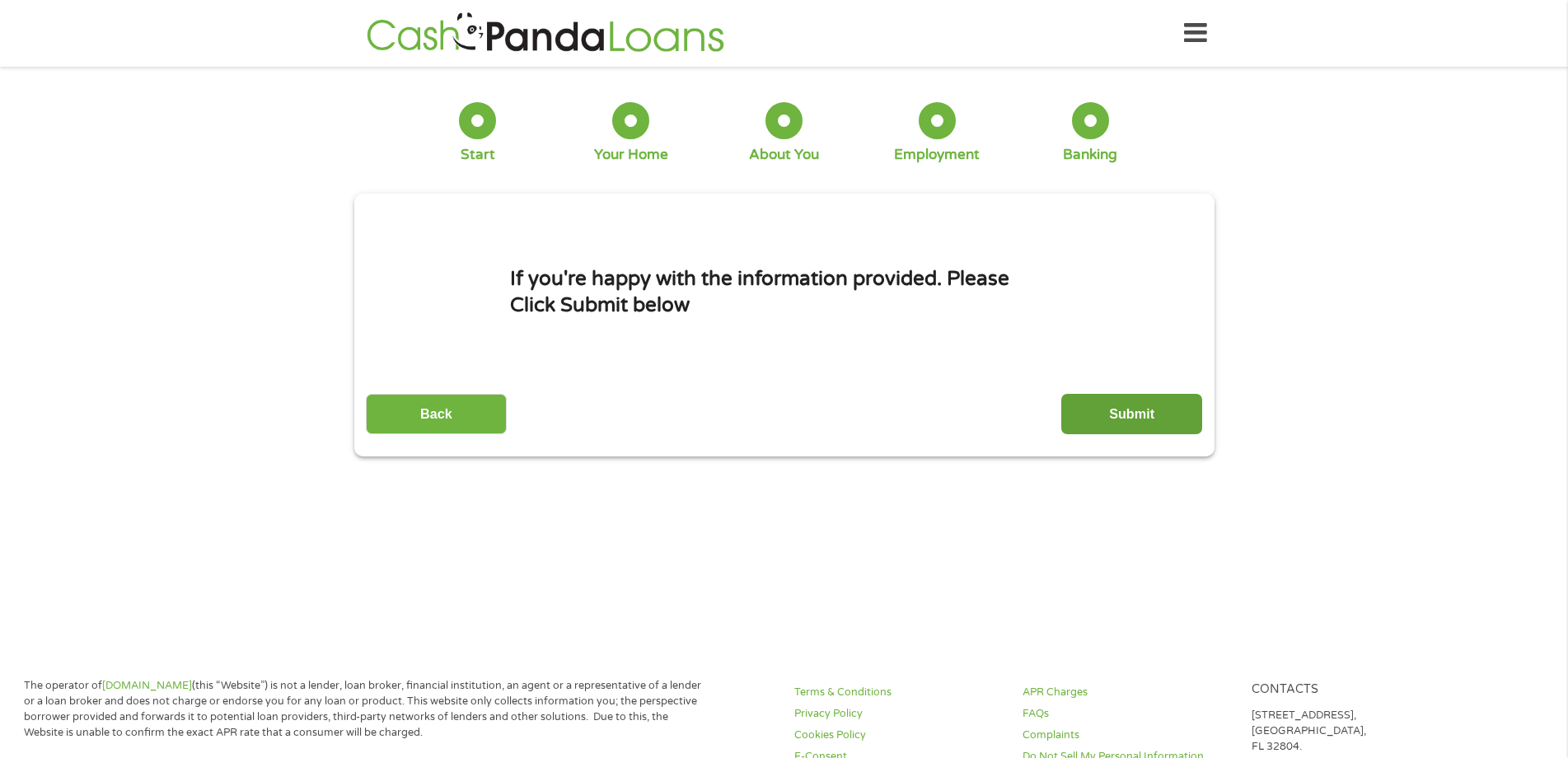
click at [1094, 418] on input "Submit" at bounding box center [1131, 414] width 141 height 40
